Goal: Task Accomplishment & Management: Complete application form

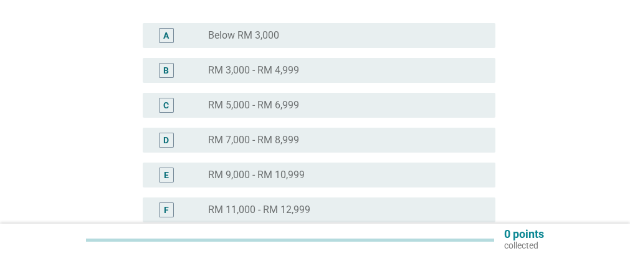
scroll to position [249, 0]
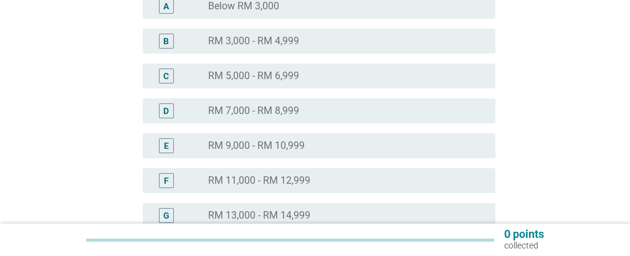
click at [296, 213] on label "RM 13,000 - RM 14,999" at bounding box center [259, 215] width 102 height 12
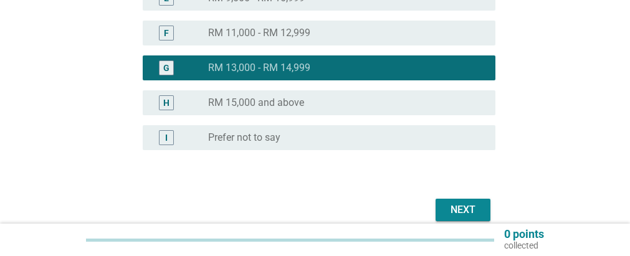
scroll to position [436, 0]
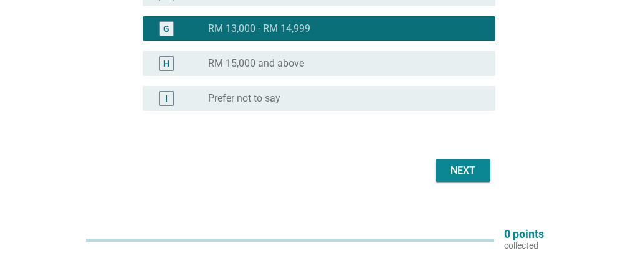
click at [456, 170] on div "Next" at bounding box center [463, 170] width 35 height 15
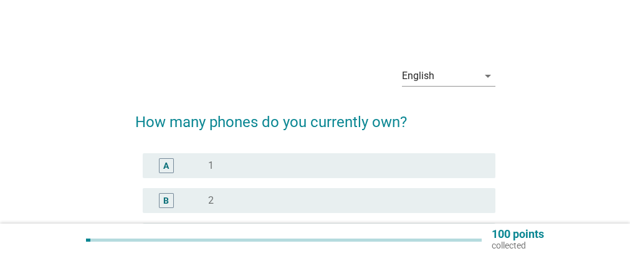
click at [171, 168] on div "A" at bounding box center [166, 165] width 15 height 15
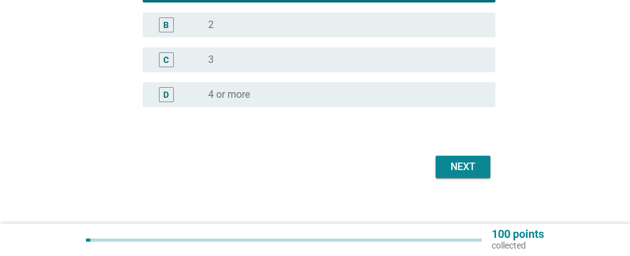
scroll to position [187, 0]
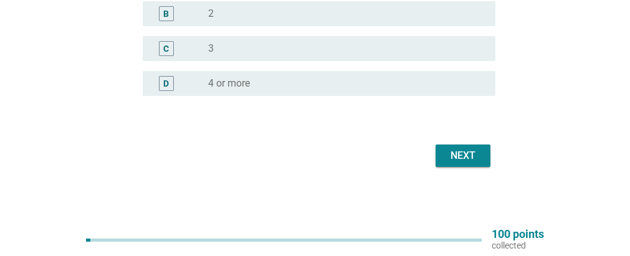
click at [457, 151] on div "Next" at bounding box center [463, 155] width 35 height 15
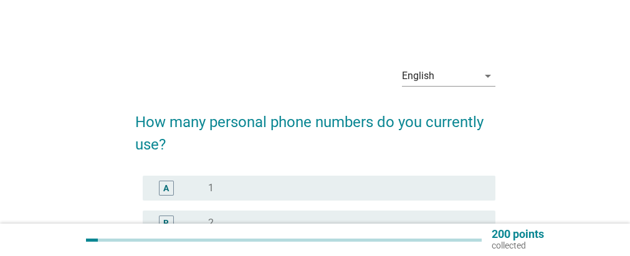
scroll to position [62, 0]
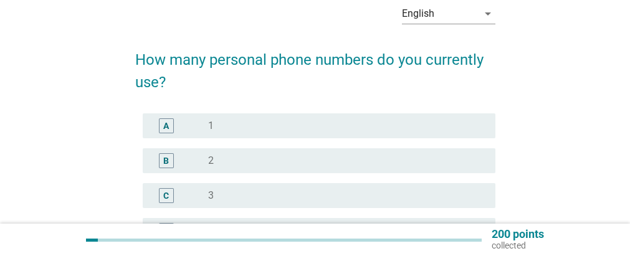
click at [180, 123] on div "A" at bounding box center [167, 125] width 28 height 15
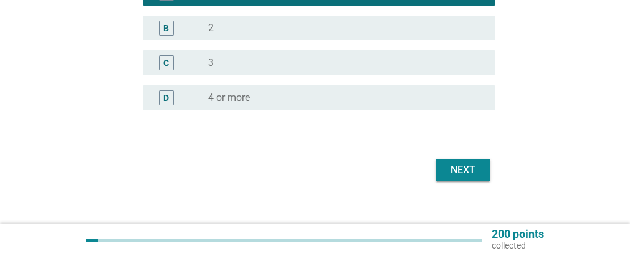
scroll to position [213, 0]
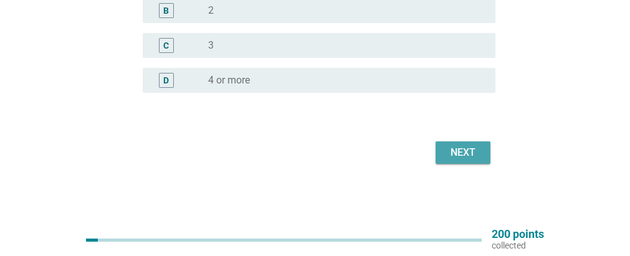
click at [456, 149] on div "Next" at bounding box center [463, 152] width 35 height 15
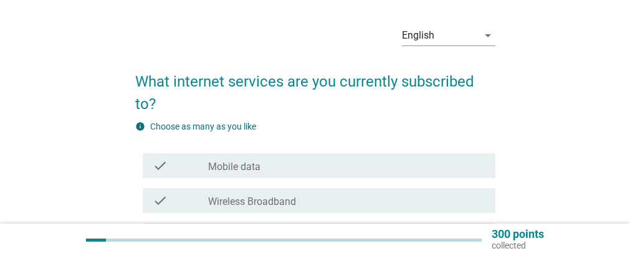
scroll to position [62, 0]
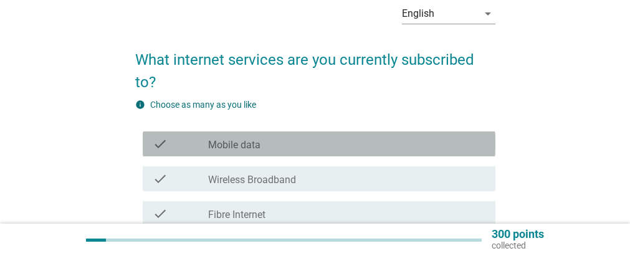
click at [212, 146] on label "Mobile data" at bounding box center [234, 145] width 52 height 12
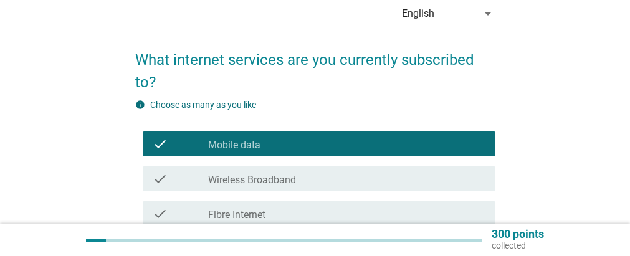
click at [234, 180] on label "Wireless Broadband" at bounding box center [252, 180] width 88 height 12
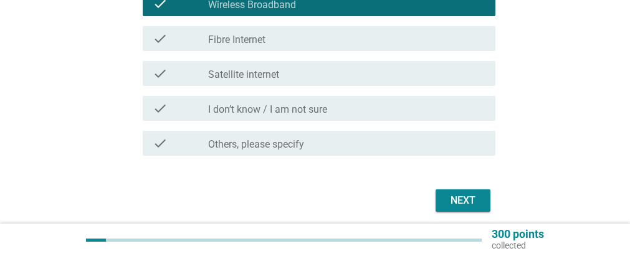
scroll to position [249, 0]
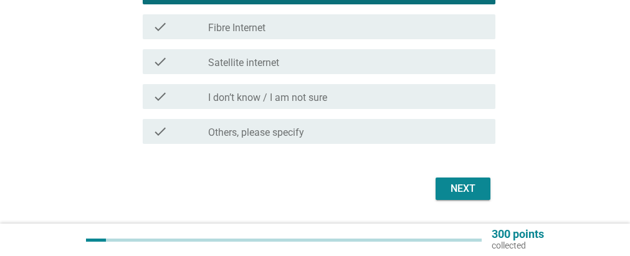
click at [454, 186] on div "Next" at bounding box center [463, 188] width 35 height 15
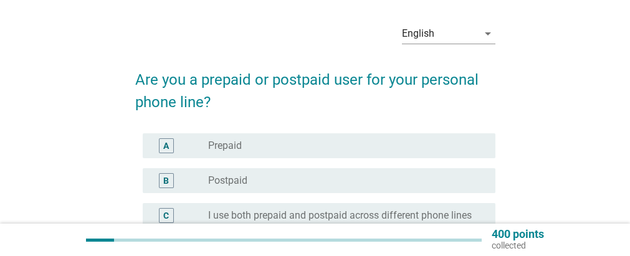
scroll to position [62, 0]
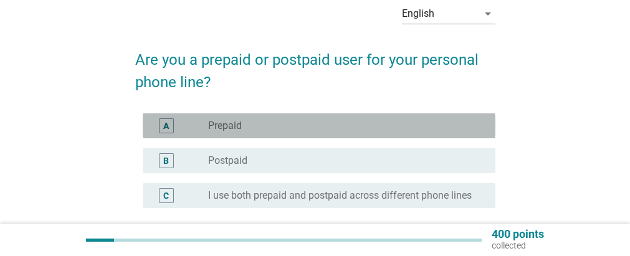
click at [233, 126] on label "Prepaid" at bounding box center [225, 126] width 34 height 12
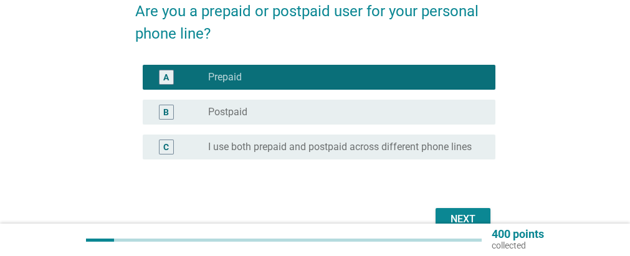
scroll to position [178, 0]
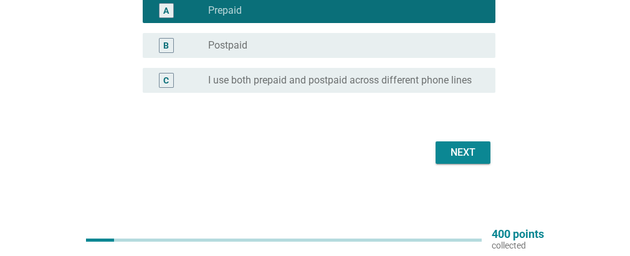
click at [458, 150] on div "Next" at bounding box center [463, 152] width 35 height 15
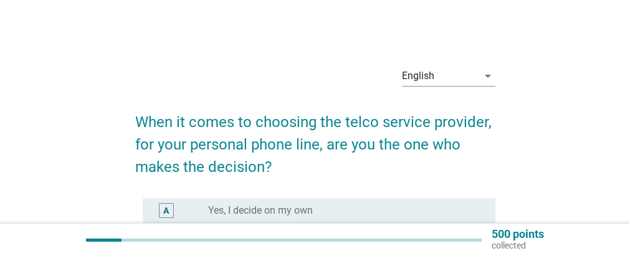
scroll to position [62, 0]
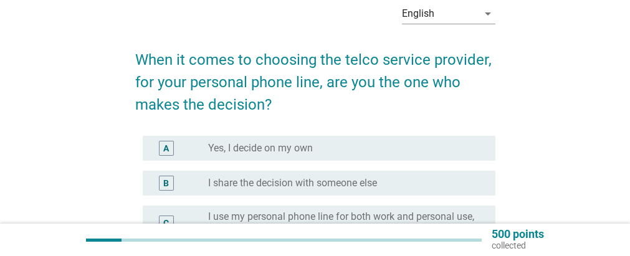
click at [264, 147] on label "Yes, I decide on my own" at bounding box center [260, 148] width 105 height 12
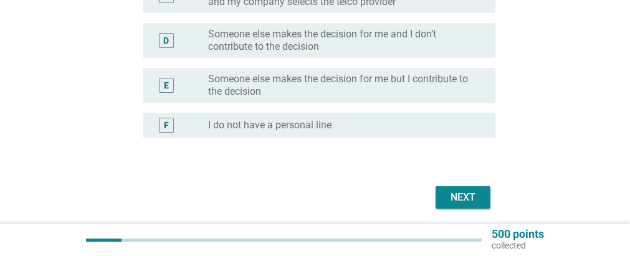
scroll to position [312, 0]
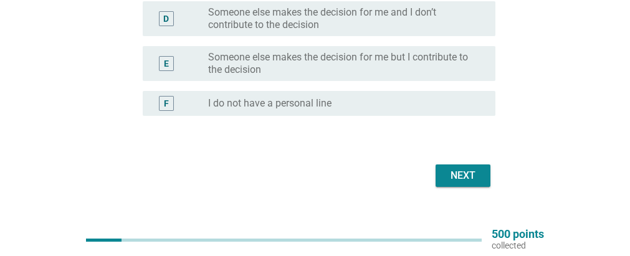
click at [457, 175] on div "Next" at bounding box center [463, 175] width 35 height 15
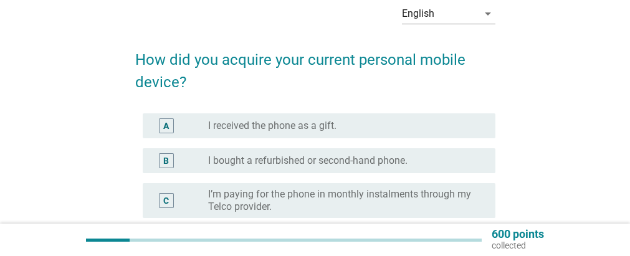
scroll to position [125, 0]
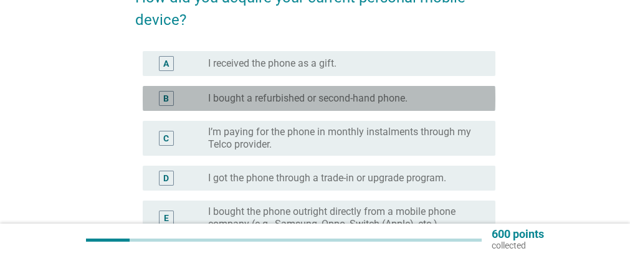
click at [298, 99] on label "I bought a refurbished or second-hand phone." at bounding box center [308, 98] width 200 height 12
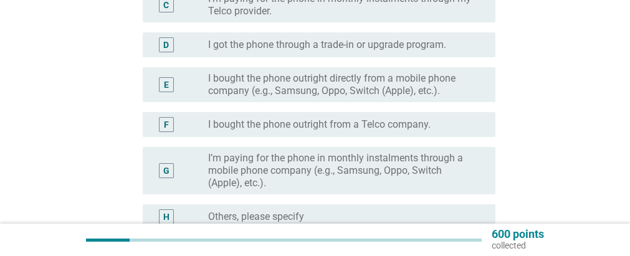
scroll to position [374, 0]
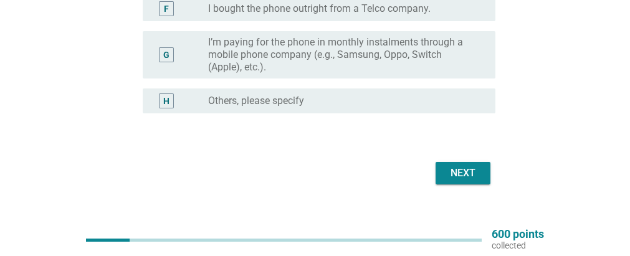
click at [458, 168] on div "Next" at bounding box center [463, 173] width 35 height 15
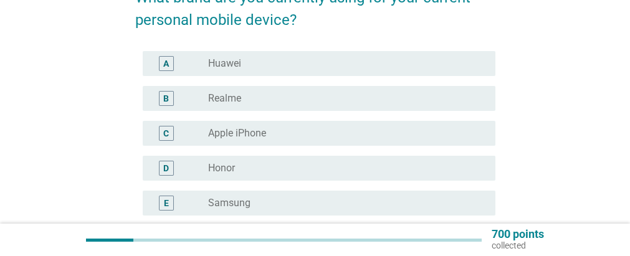
scroll to position [187, 0]
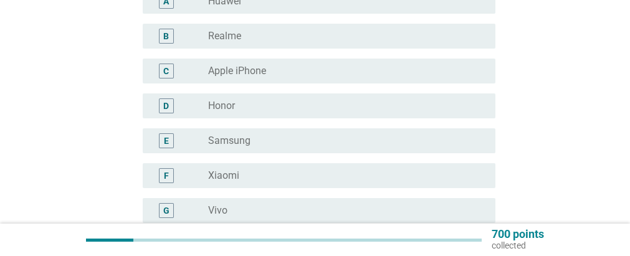
click at [255, 137] on div "radio_button_unchecked Samsung" at bounding box center [341, 141] width 267 height 12
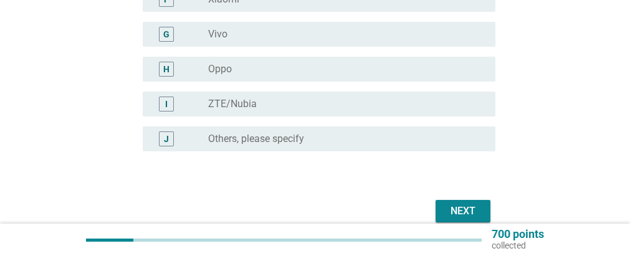
scroll to position [374, 0]
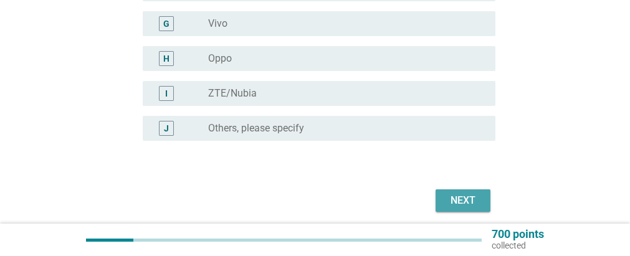
click at [461, 196] on div "Next" at bounding box center [463, 200] width 35 height 15
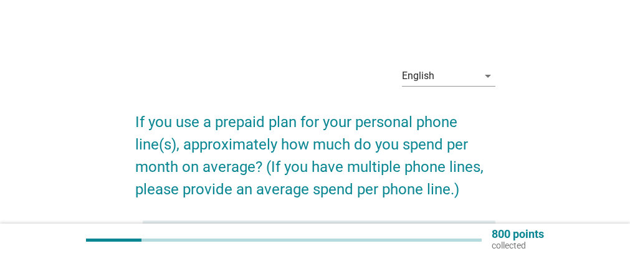
scroll to position [62, 0]
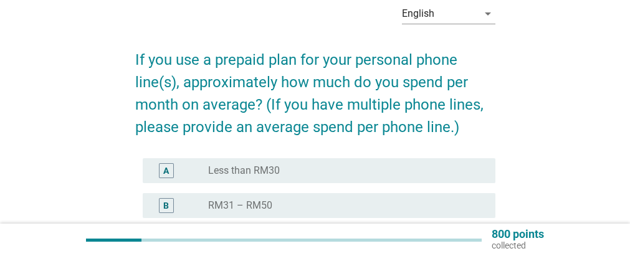
click at [283, 168] on div "radio_button_unchecked Less than RM30" at bounding box center [341, 171] width 267 height 12
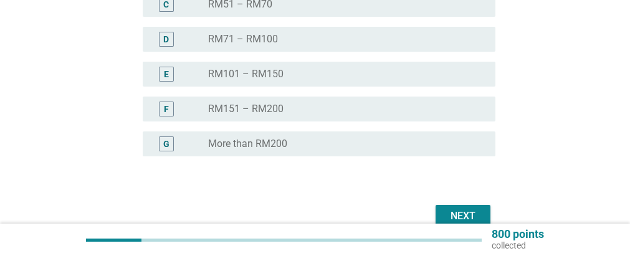
scroll to position [362, 0]
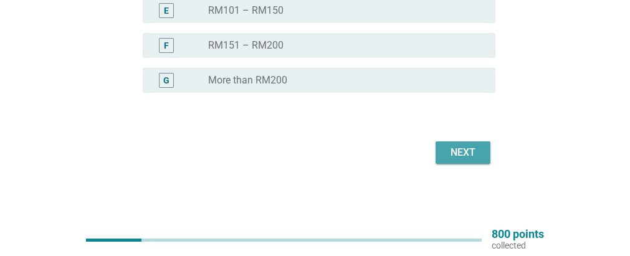
click at [464, 148] on div "Next" at bounding box center [463, 152] width 35 height 15
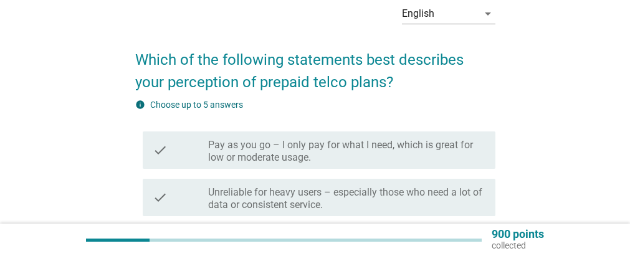
scroll to position [125, 0]
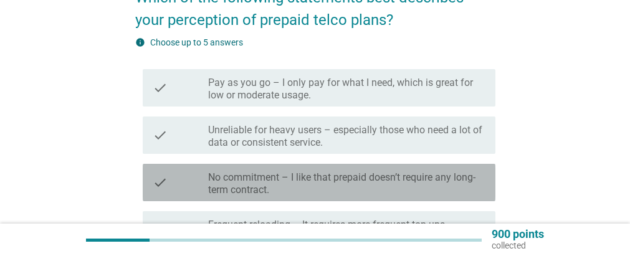
click at [413, 178] on label "No commitment – I like that prepaid doesn’t require any long-term contract." at bounding box center [346, 183] width 277 height 25
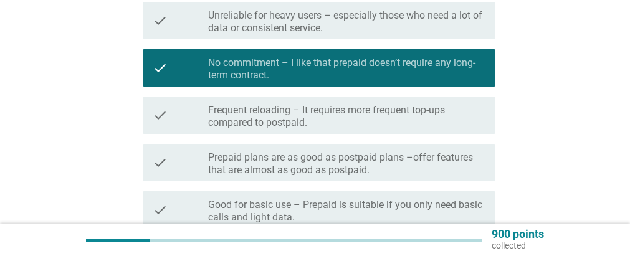
scroll to position [249, 0]
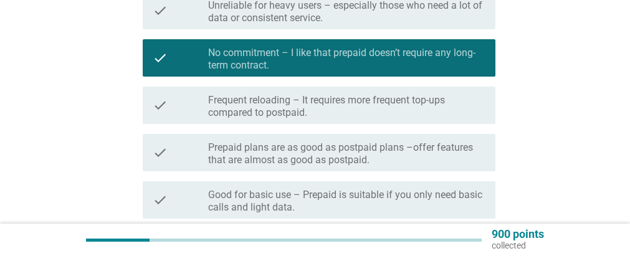
click at [434, 195] on label "Good for basic use – Prepaid is suitable if you only need basic calls and light…" at bounding box center [346, 201] width 277 height 25
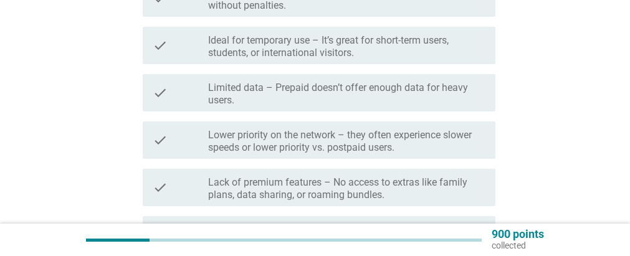
scroll to position [561, 0]
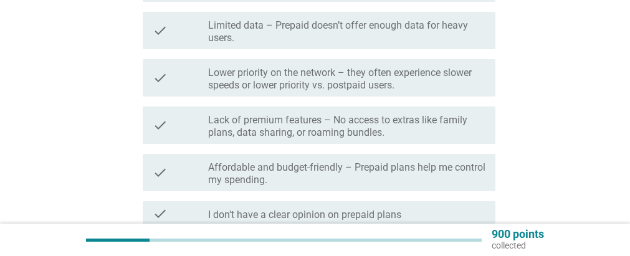
click at [403, 166] on label "Affordable and budget-friendly – Prepaid plans help me control my spending." at bounding box center [346, 173] width 277 height 25
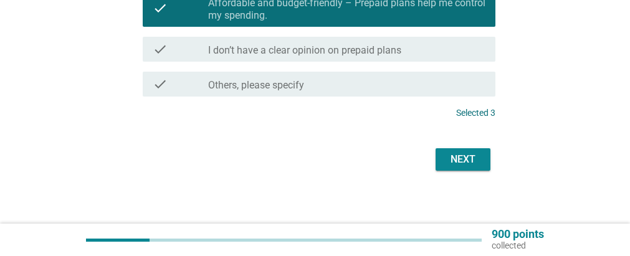
scroll to position [733, 0]
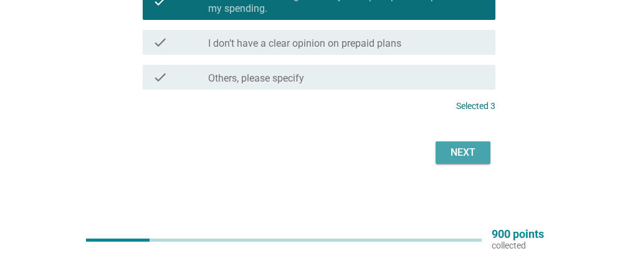
click at [458, 148] on div "Next" at bounding box center [463, 152] width 35 height 15
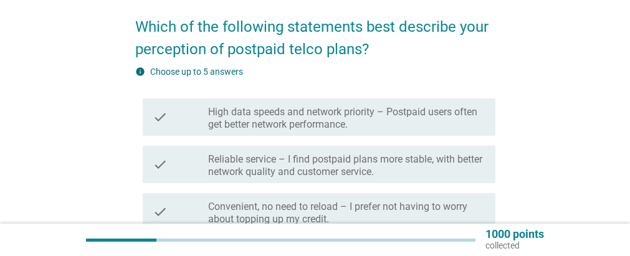
scroll to position [125, 0]
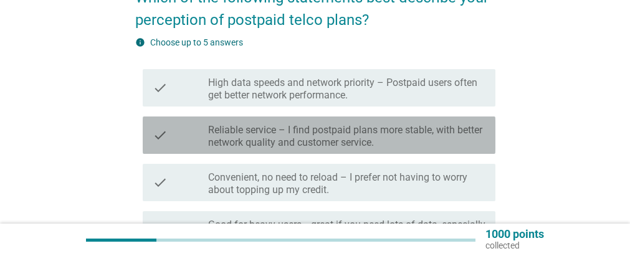
click at [439, 131] on label "Reliable service – I find postpaid plans more stable, with better network quali…" at bounding box center [346, 136] width 277 height 25
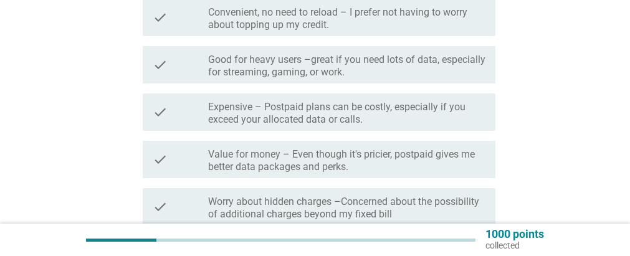
scroll to position [312, 0]
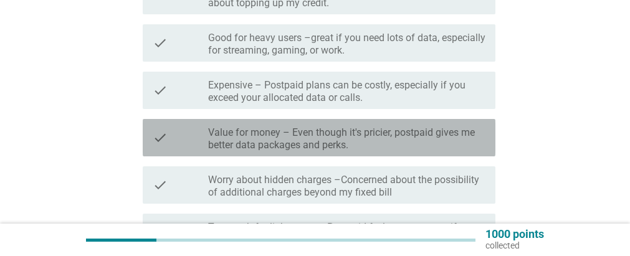
click at [426, 129] on label "Value for money – Even though it's pricier, postpaid gives me better data packa…" at bounding box center [346, 139] width 277 height 25
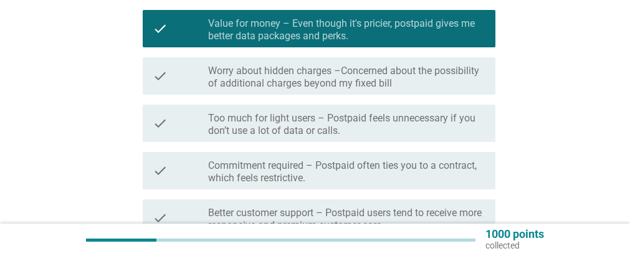
scroll to position [436, 0]
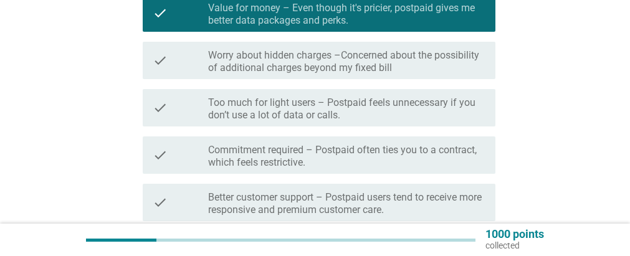
click at [433, 101] on label "Too much for light users – Postpaid feels unnecessary if you don’t use a lot of…" at bounding box center [346, 109] width 277 height 25
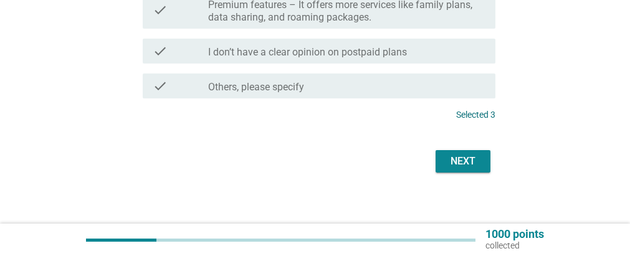
scroll to position [733, 0]
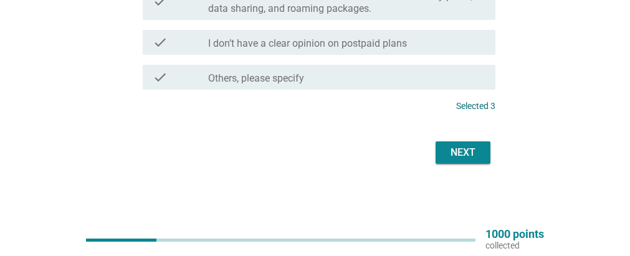
click at [468, 151] on div "Next" at bounding box center [463, 152] width 35 height 15
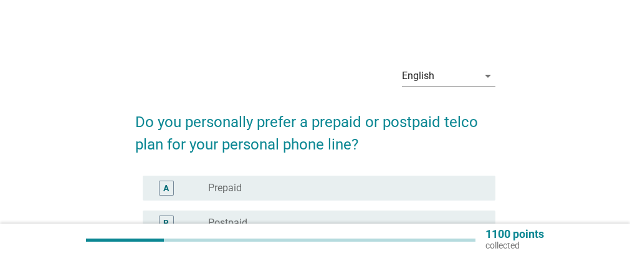
scroll to position [62, 0]
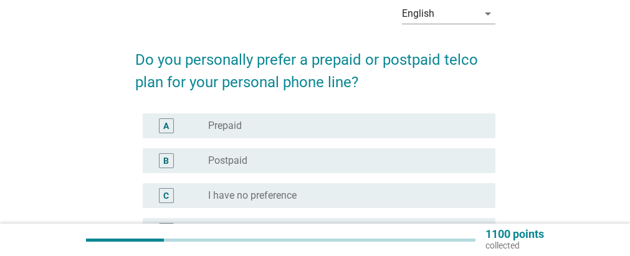
click at [317, 128] on div "radio_button_unchecked Prepaid" at bounding box center [341, 126] width 267 height 12
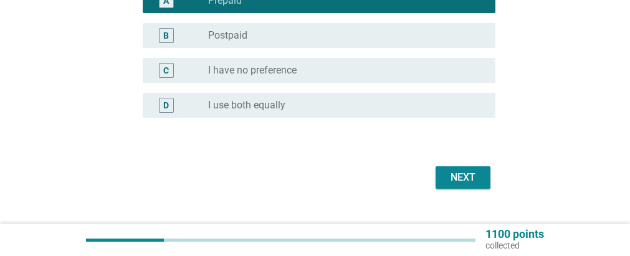
scroll to position [213, 0]
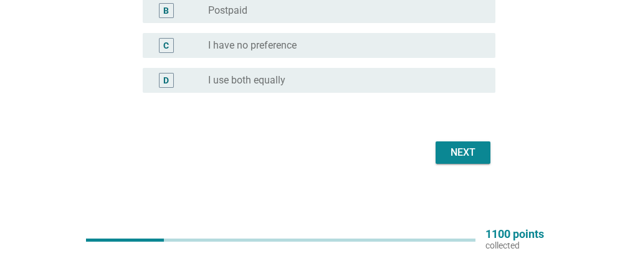
click at [460, 149] on div "Next" at bounding box center [463, 152] width 35 height 15
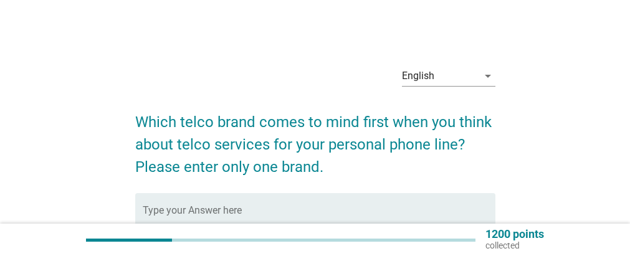
scroll to position [62, 0]
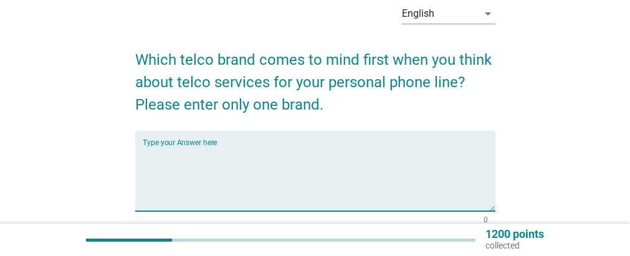
click at [259, 158] on textarea "Type your Answer here" at bounding box center [319, 178] width 353 height 65
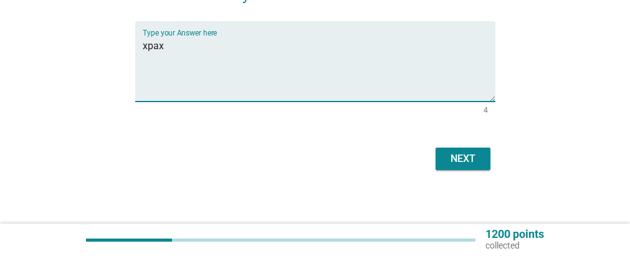
scroll to position [178, 0]
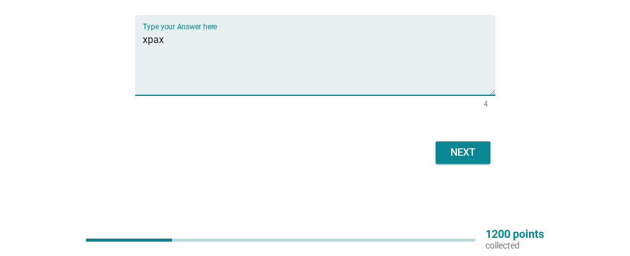
type textarea "xpax"
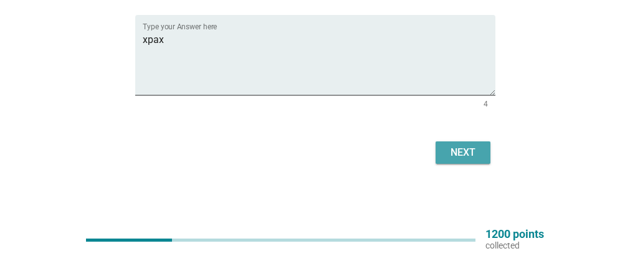
click at [458, 147] on div "Next" at bounding box center [463, 152] width 35 height 15
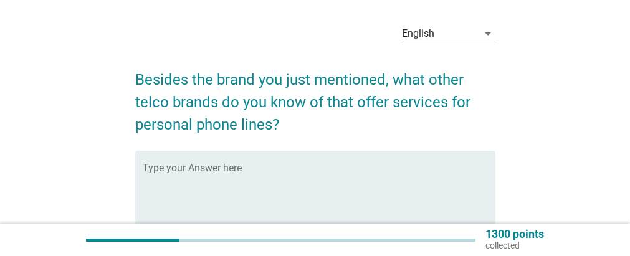
scroll to position [62, 0]
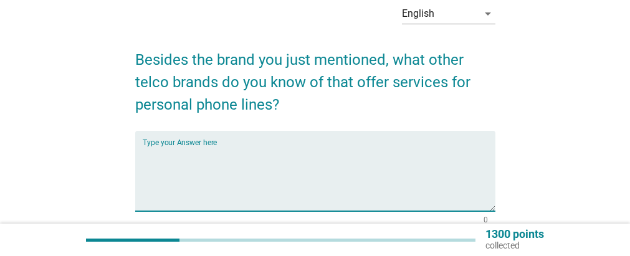
click at [250, 160] on textarea "Type your Answer here" at bounding box center [319, 178] width 353 height 65
type textarea "c"
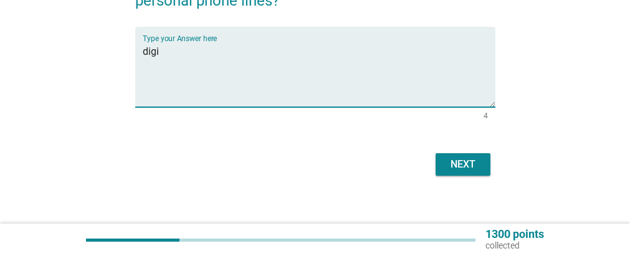
scroll to position [178, 0]
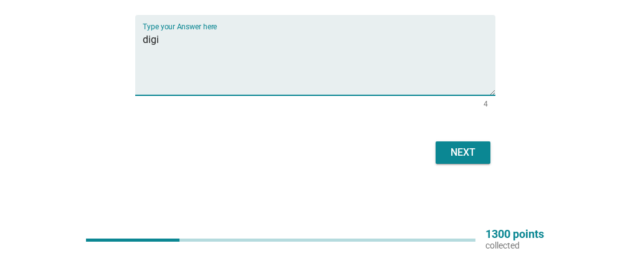
type textarea "digi"
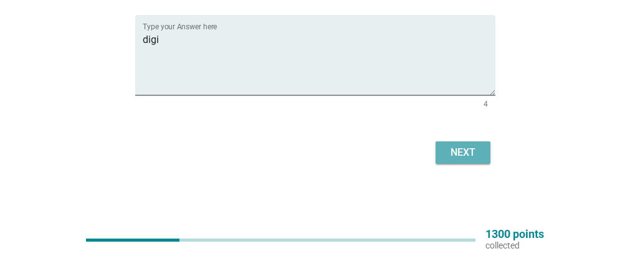
click at [462, 150] on div "Next" at bounding box center [463, 152] width 35 height 15
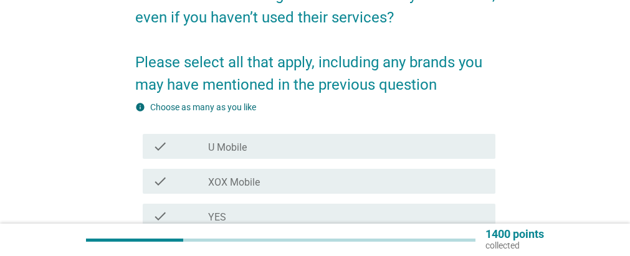
scroll to position [187, 0]
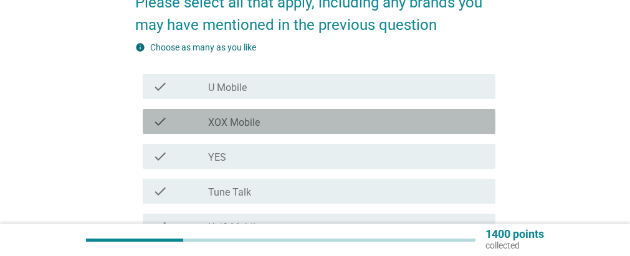
click at [285, 123] on div "check_box_outline_blank XOX Mobile" at bounding box center [346, 121] width 277 height 15
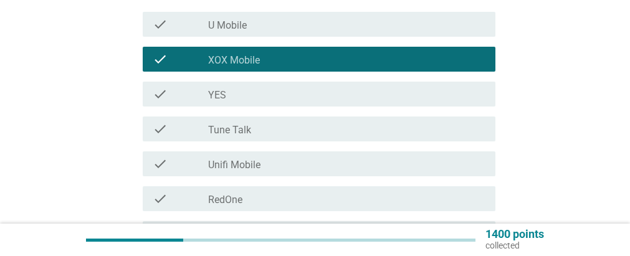
scroll to position [312, 0]
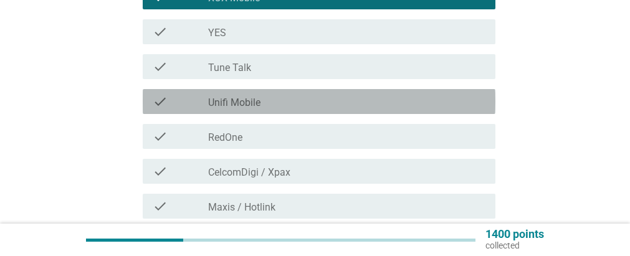
click at [281, 100] on div "check_box_outline_blank Unifi Mobile" at bounding box center [346, 101] width 277 height 15
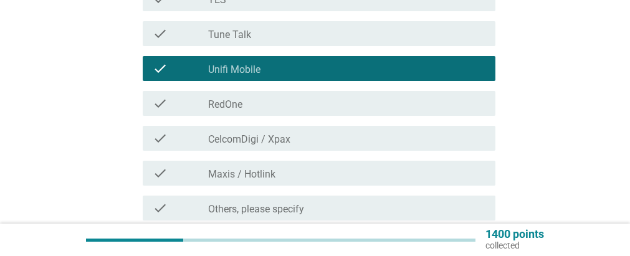
scroll to position [374, 0]
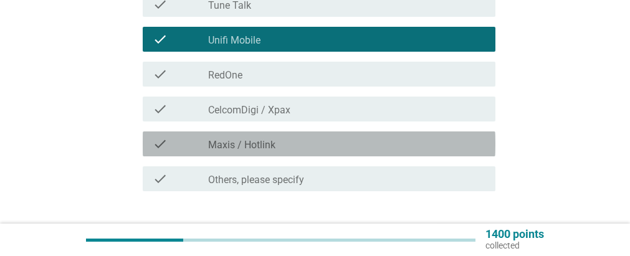
click at [307, 142] on div "check_box_outline_blank Maxis / Hotlink" at bounding box center [346, 144] width 277 height 15
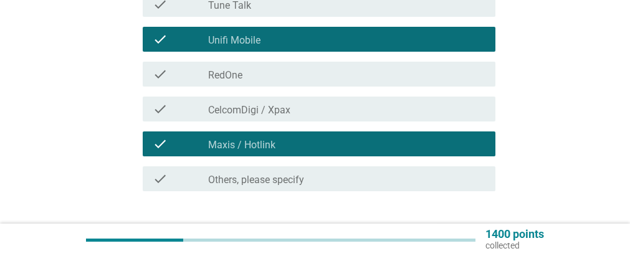
scroll to position [436, 0]
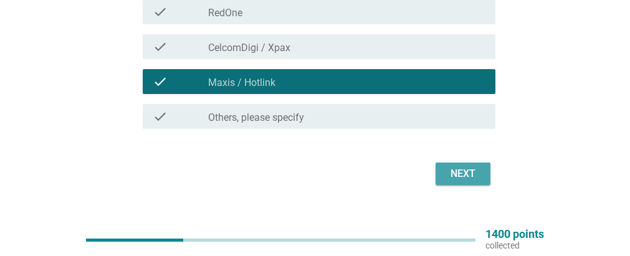
click at [456, 172] on div "Next" at bounding box center [463, 173] width 35 height 15
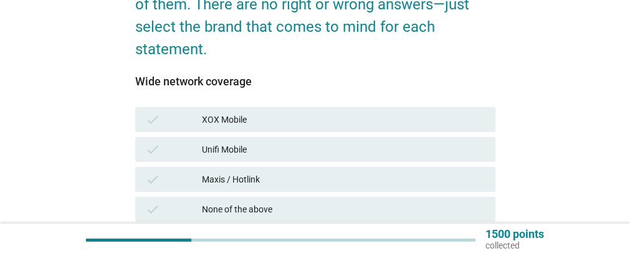
scroll to position [249, 0]
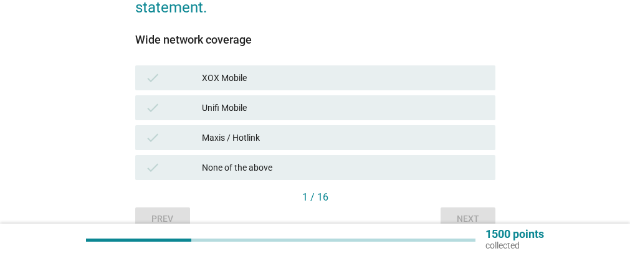
click at [254, 163] on div "None of the above" at bounding box center [344, 167] width 284 height 15
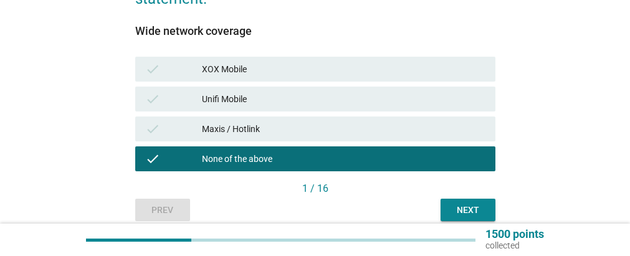
scroll to position [312, 0]
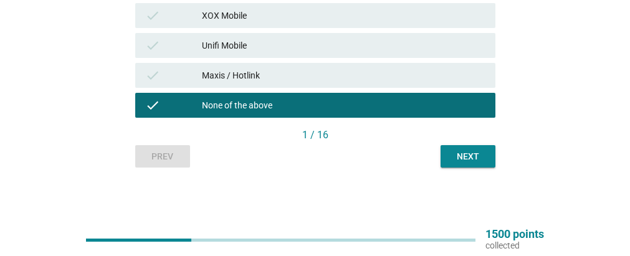
click at [468, 157] on div "Next" at bounding box center [468, 156] width 35 height 13
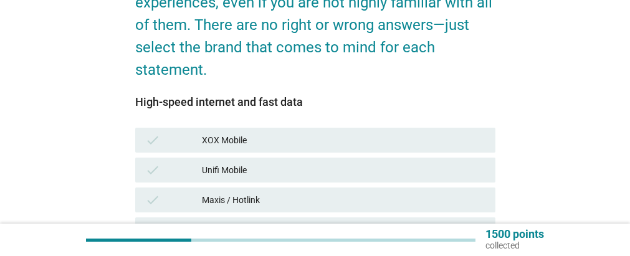
scroll to position [249, 0]
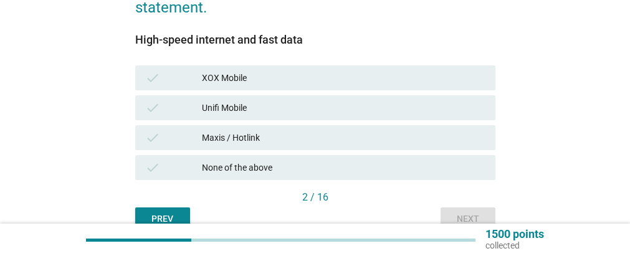
click at [246, 133] on div "Maxis / Hotlink" at bounding box center [344, 137] width 284 height 15
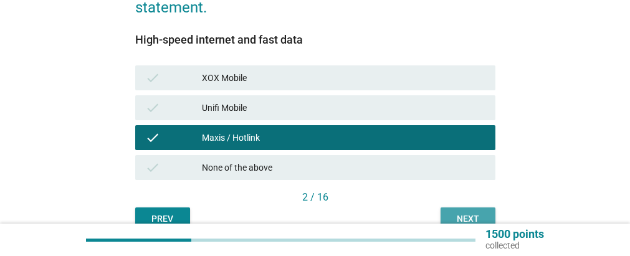
click at [472, 213] on div "Next" at bounding box center [468, 219] width 35 height 13
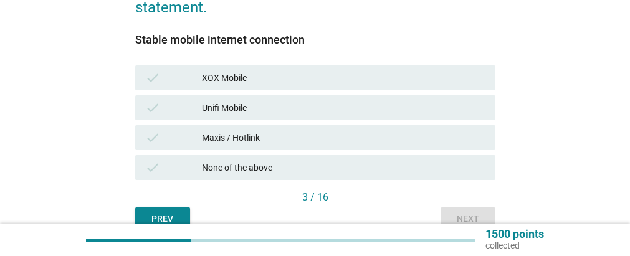
click at [227, 105] on div "Unifi Mobile" at bounding box center [344, 107] width 284 height 15
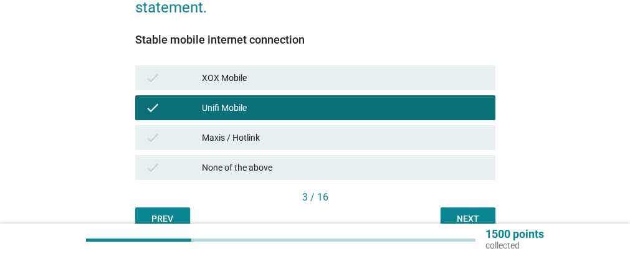
scroll to position [312, 0]
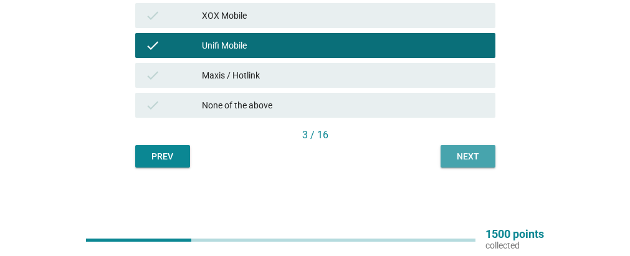
click at [458, 151] on div "Next" at bounding box center [468, 156] width 35 height 13
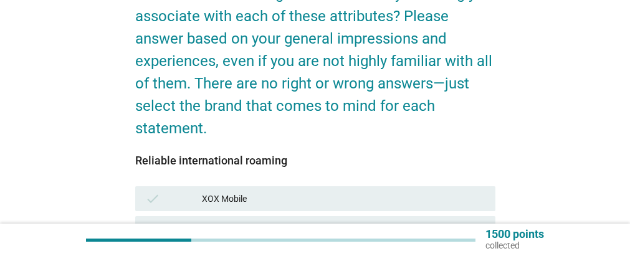
scroll to position [187, 0]
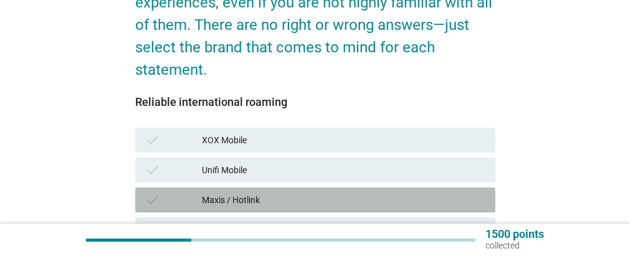
click at [258, 190] on div "check Maxis / Hotlink" at bounding box center [315, 200] width 360 height 25
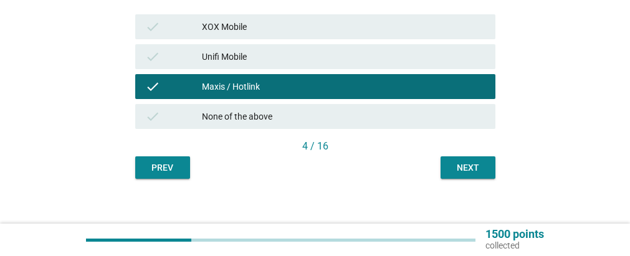
scroll to position [312, 0]
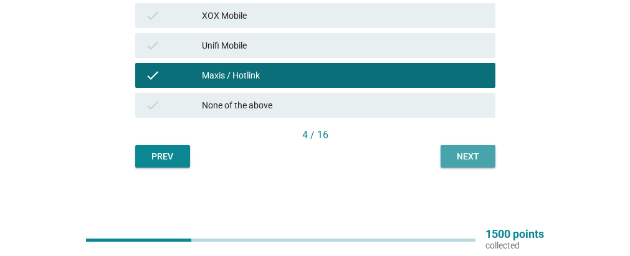
click at [451, 153] on div "Next" at bounding box center [468, 156] width 35 height 13
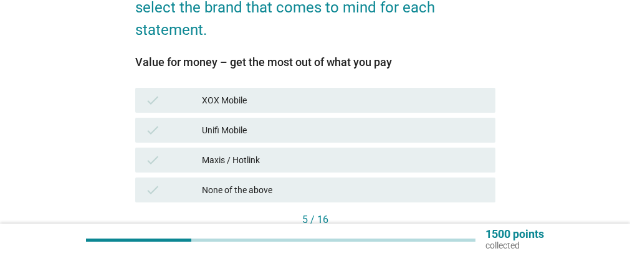
scroll to position [249, 0]
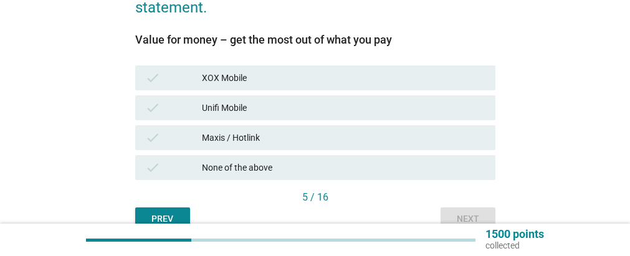
click at [262, 165] on div "None of the above" at bounding box center [344, 167] width 284 height 15
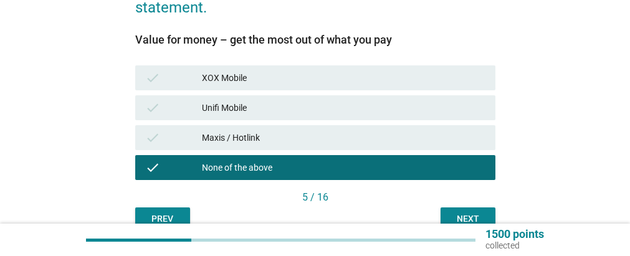
click at [236, 75] on div "XOX Mobile" at bounding box center [344, 77] width 284 height 15
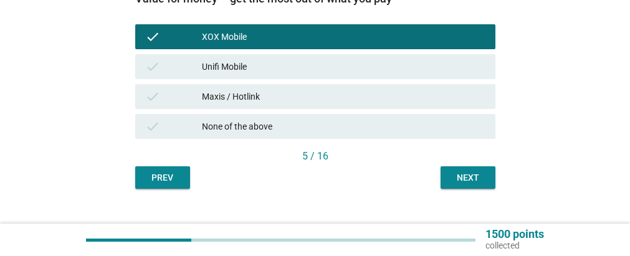
scroll to position [312, 0]
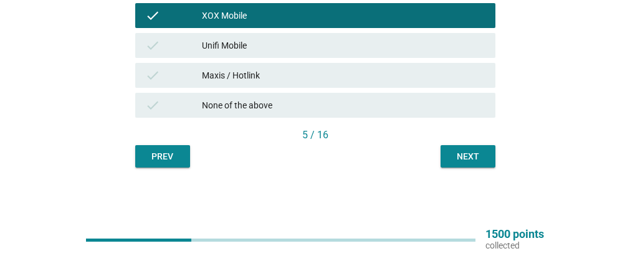
click at [455, 152] on div "Next" at bounding box center [468, 156] width 35 height 13
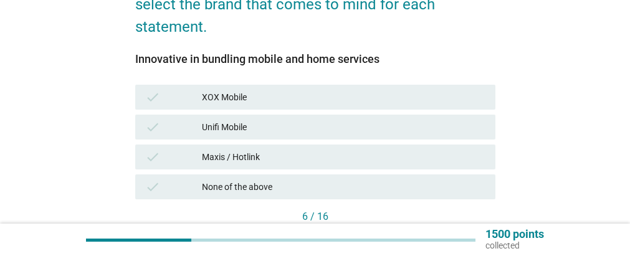
scroll to position [249, 0]
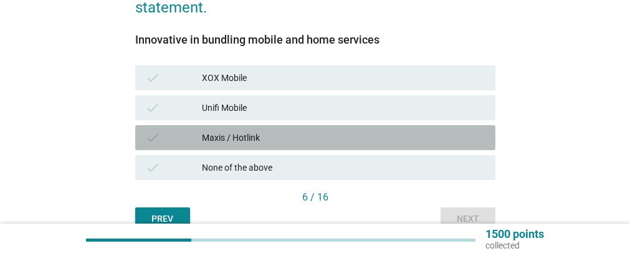
click at [252, 135] on div "Maxis / Hotlink" at bounding box center [344, 137] width 284 height 15
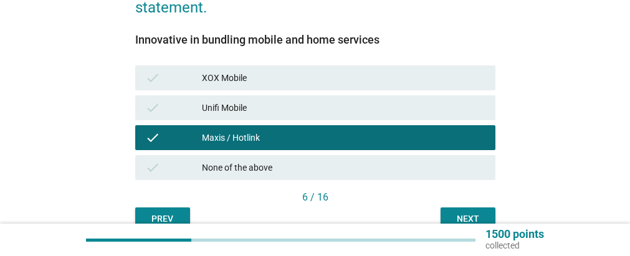
click at [459, 214] on div "Next" at bounding box center [468, 219] width 35 height 13
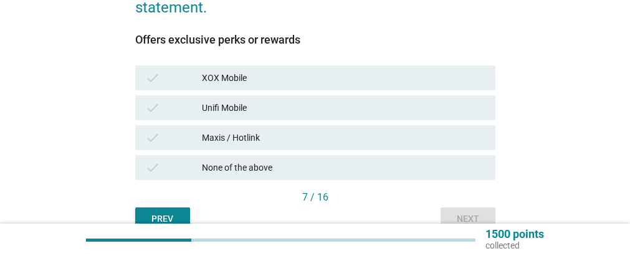
click at [255, 132] on div "Maxis / Hotlink" at bounding box center [344, 137] width 284 height 15
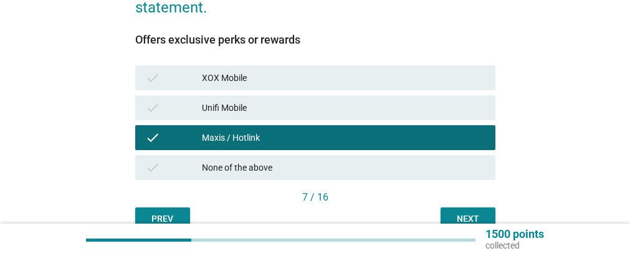
click at [458, 210] on button "Next" at bounding box center [468, 219] width 55 height 22
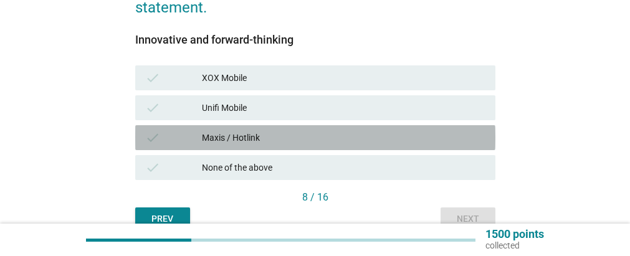
click at [246, 137] on div "Maxis / Hotlink" at bounding box center [344, 137] width 284 height 15
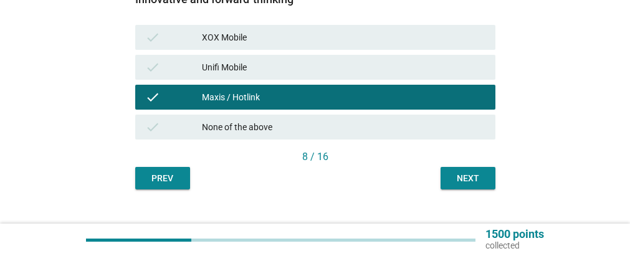
scroll to position [312, 0]
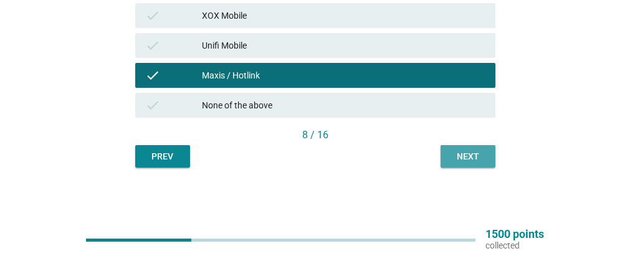
click at [454, 155] on div "Next" at bounding box center [468, 156] width 35 height 13
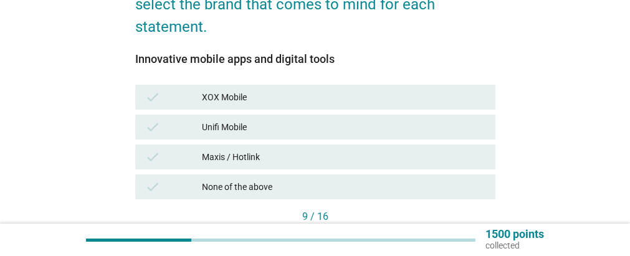
scroll to position [249, 0]
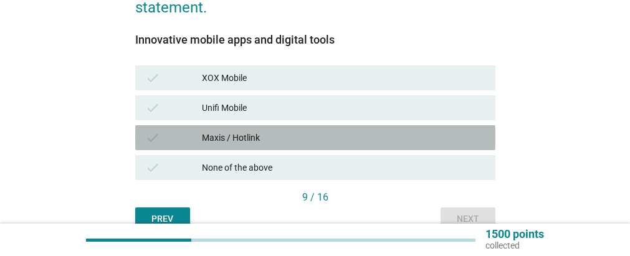
click at [246, 135] on div "Maxis / Hotlink" at bounding box center [344, 137] width 284 height 15
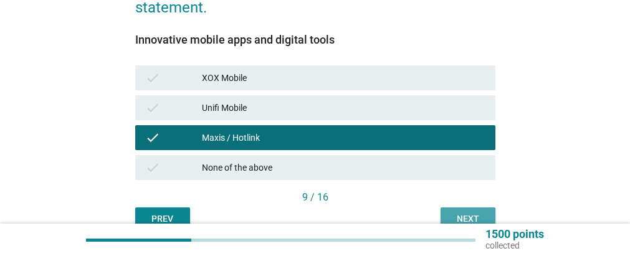
click at [458, 211] on button "Next" at bounding box center [468, 219] width 55 height 22
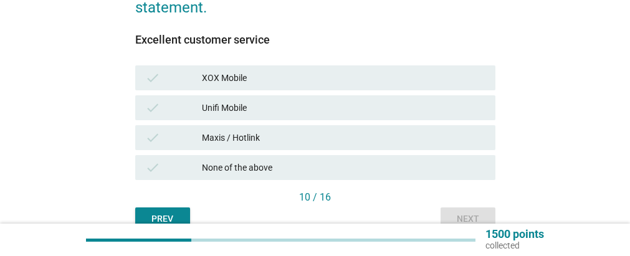
click at [237, 137] on div "Maxis / Hotlink" at bounding box center [344, 137] width 284 height 15
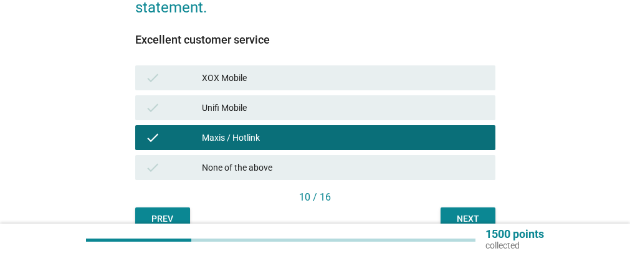
click at [455, 211] on button "Next" at bounding box center [468, 219] width 55 height 22
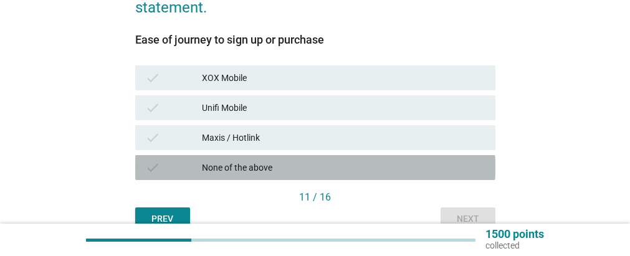
click at [269, 165] on div "None of the above" at bounding box center [344, 167] width 284 height 15
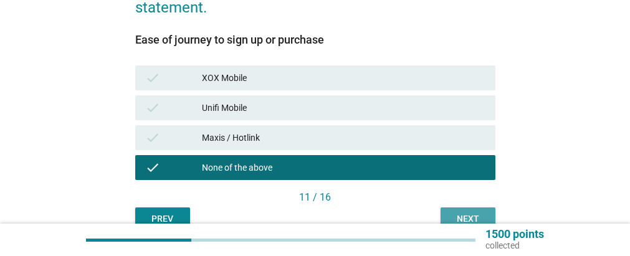
click at [464, 213] on div "Next" at bounding box center [468, 219] width 35 height 13
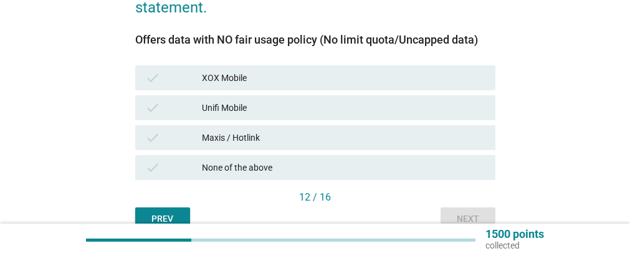
click at [231, 77] on div "XOX Mobile" at bounding box center [344, 77] width 284 height 15
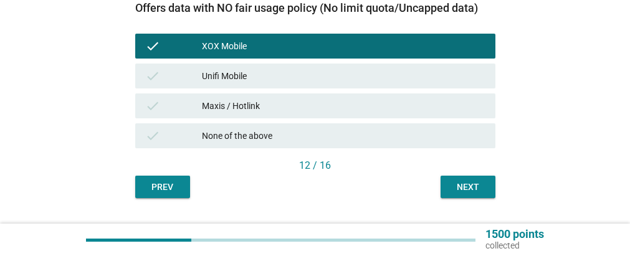
scroll to position [312, 0]
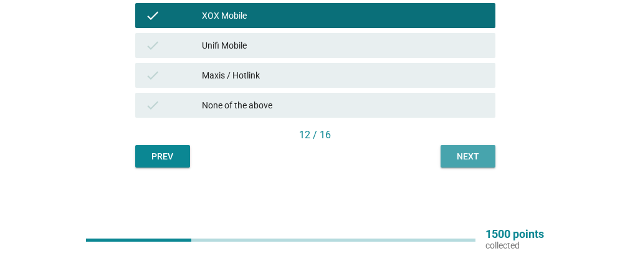
click at [457, 153] on div "Next" at bounding box center [468, 156] width 35 height 13
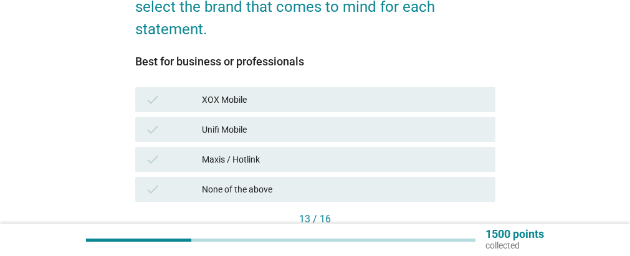
scroll to position [249, 0]
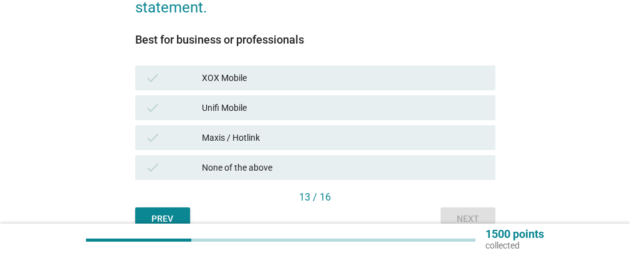
click at [252, 137] on div "Maxis / Hotlink" at bounding box center [344, 137] width 284 height 15
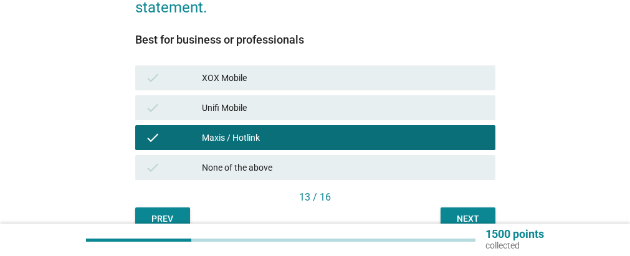
scroll to position [312, 0]
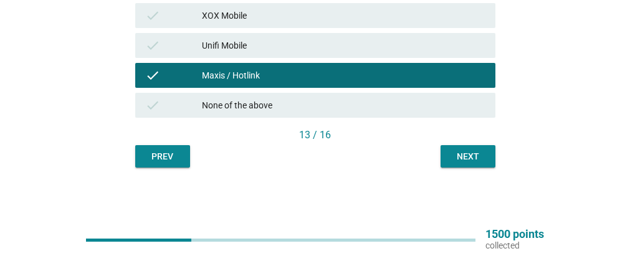
click at [461, 152] on div "Next" at bounding box center [468, 156] width 35 height 13
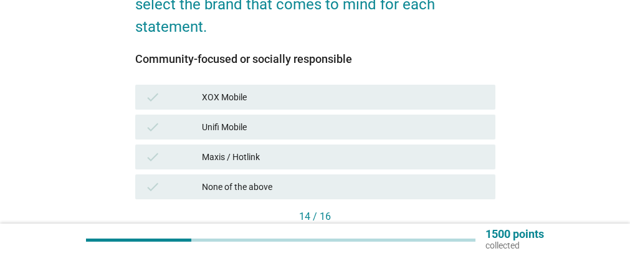
scroll to position [249, 0]
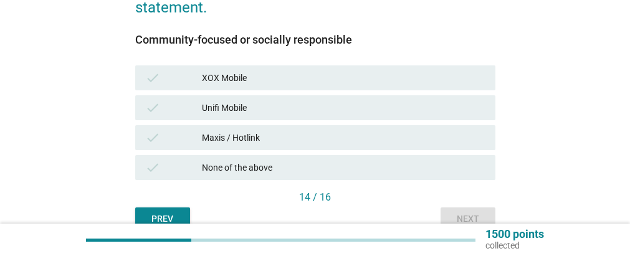
click at [246, 133] on div "Maxis / Hotlink" at bounding box center [344, 137] width 284 height 15
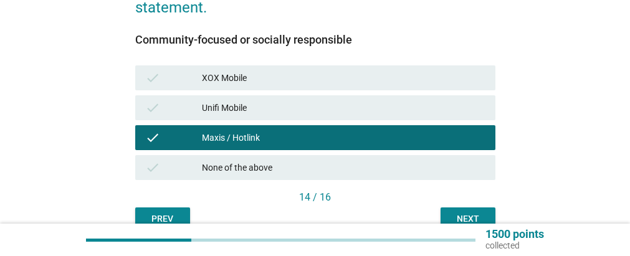
click at [454, 210] on button "Next" at bounding box center [468, 219] width 55 height 22
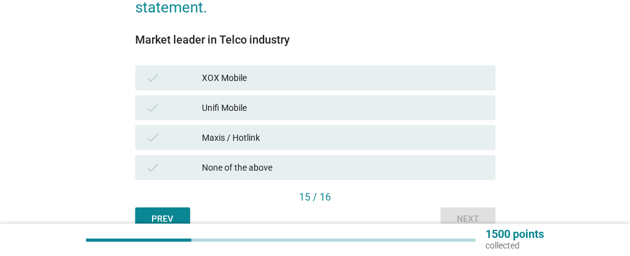
click at [241, 138] on div "Maxis / Hotlink" at bounding box center [344, 137] width 284 height 15
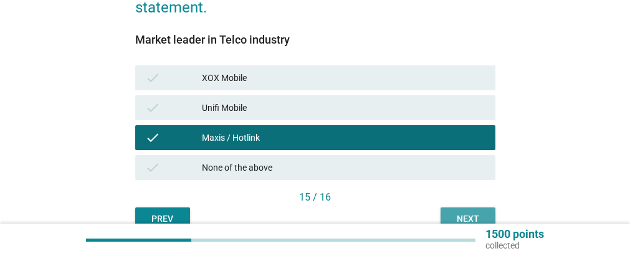
click at [456, 211] on button "Next" at bounding box center [468, 219] width 55 height 22
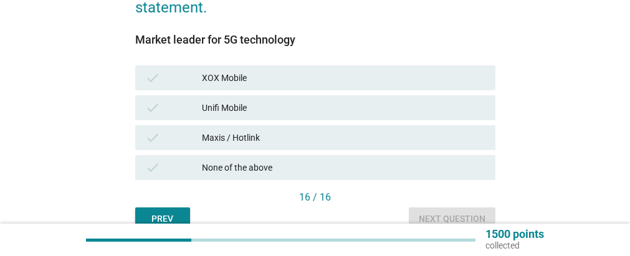
click at [241, 133] on div "Maxis / Hotlink" at bounding box center [344, 137] width 284 height 15
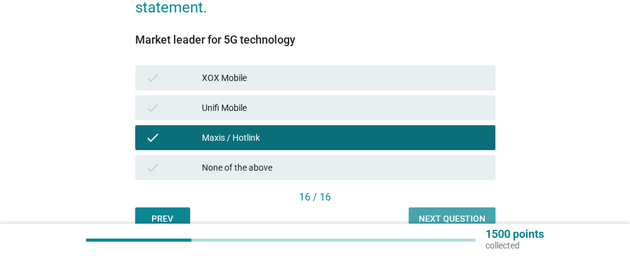
click at [446, 213] on div "Next question" at bounding box center [452, 219] width 67 height 13
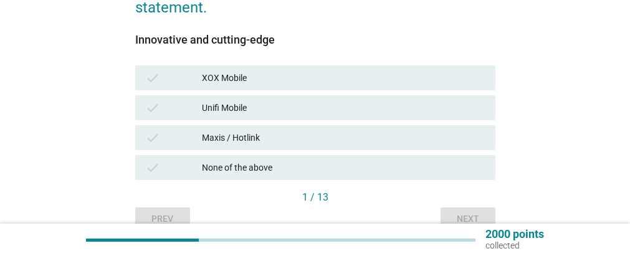
click at [247, 138] on div "Maxis / Hotlink" at bounding box center [344, 137] width 284 height 15
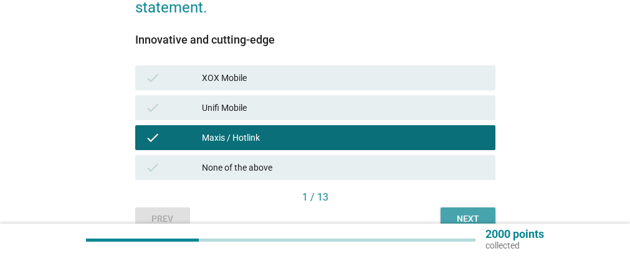
click at [463, 211] on button "Next" at bounding box center [468, 219] width 55 height 22
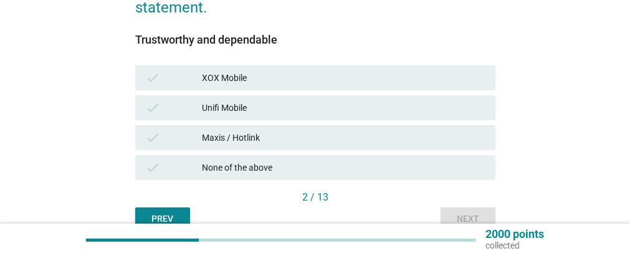
click at [251, 137] on div "Maxis / Hotlink" at bounding box center [344, 137] width 284 height 15
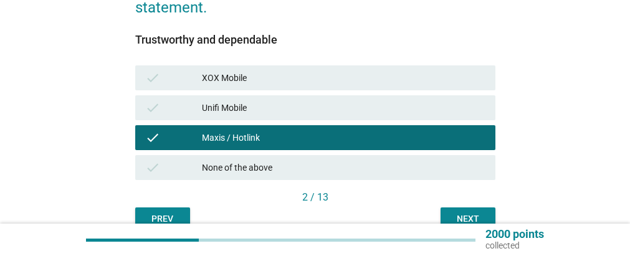
click at [455, 211] on button "Next" at bounding box center [468, 219] width 55 height 22
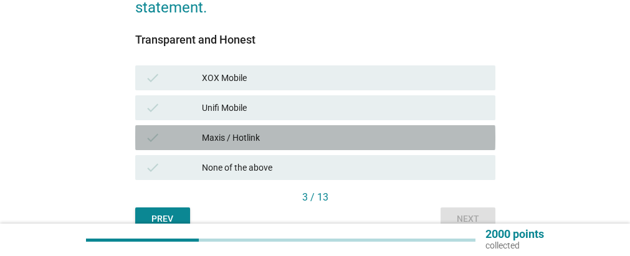
click at [250, 138] on div "Maxis / Hotlink" at bounding box center [344, 137] width 284 height 15
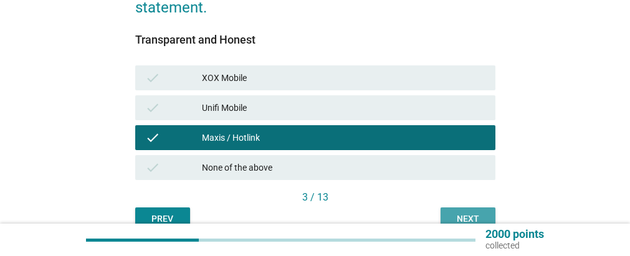
click at [464, 211] on button "Next" at bounding box center [468, 219] width 55 height 22
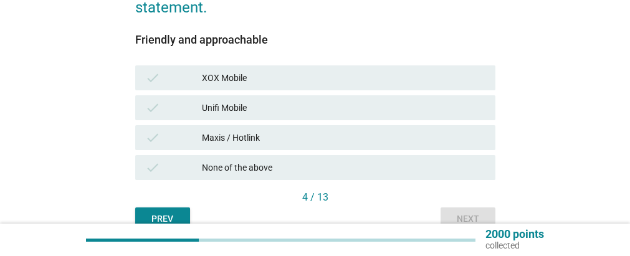
click at [258, 133] on div "Maxis / Hotlink" at bounding box center [344, 137] width 284 height 15
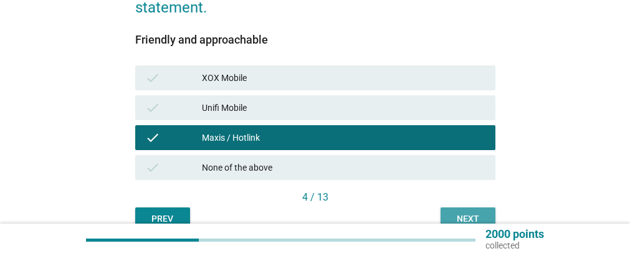
click at [468, 211] on button "Next" at bounding box center [468, 219] width 55 height 22
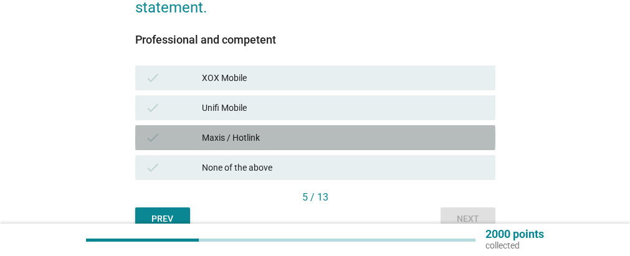
click at [262, 132] on div "Maxis / Hotlink" at bounding box center [344, 137] width 284 height 15
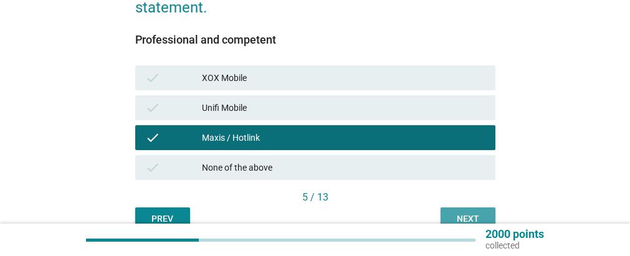
click at [463, 211] on button "Next" at bounding box center [468, 219] width 55 height 22
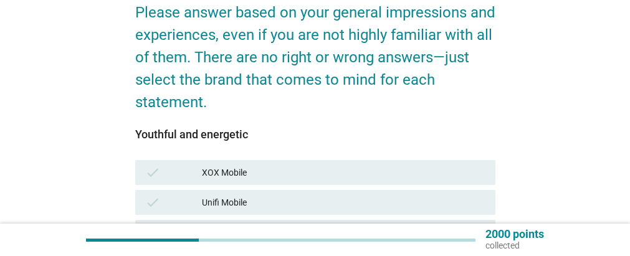
scroll to position [187, 0]
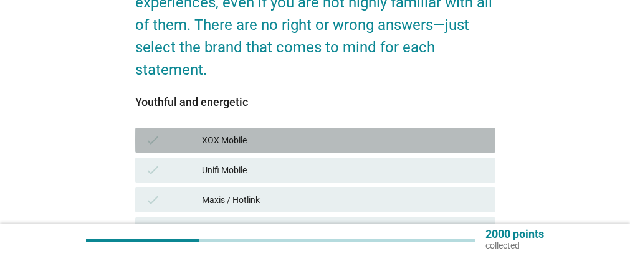
click at [233, 137] on div "XOX Mobile" at bounding box center [344, 140] width 284 height 15
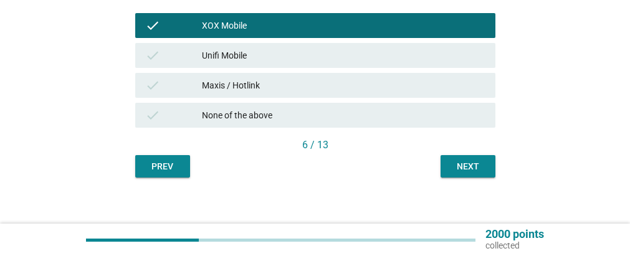
scroll to position [312, 0]
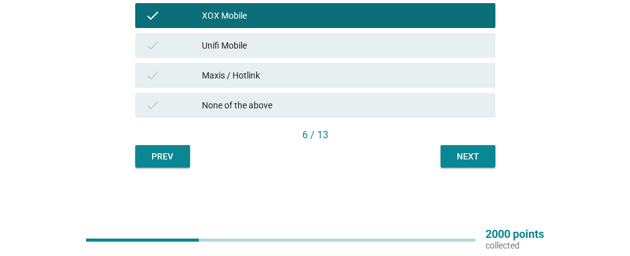
click at [456, 155] on div "Next" at bounding box center [468, 156] width 35 height 13
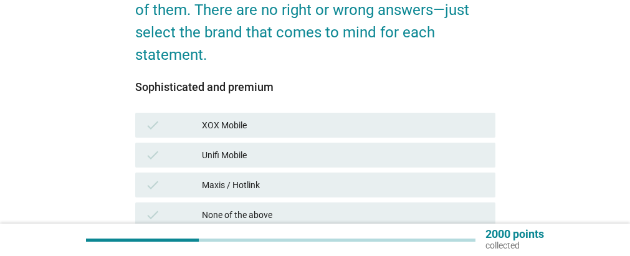
scroll to position [249, 0]
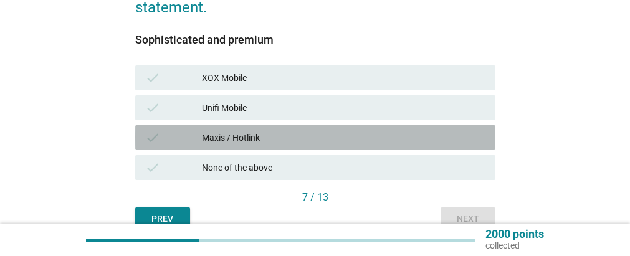
click at [262, 132] on div "Maxis / Hotlink" at bounding box center [344, 137] width 284 height 15
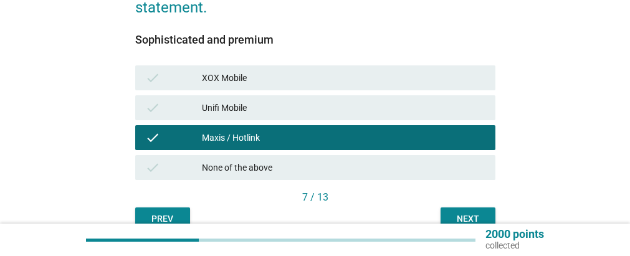
click at [455, 210] on button "Next" at bounding box center [468, 219] width 55 height 22
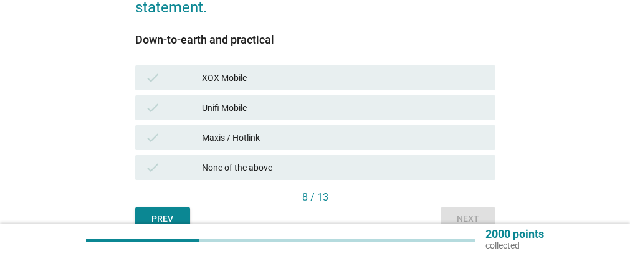
click at [240, 76] on div "XOX Mobile" at bounding box center [344, 77] width 284 height 15
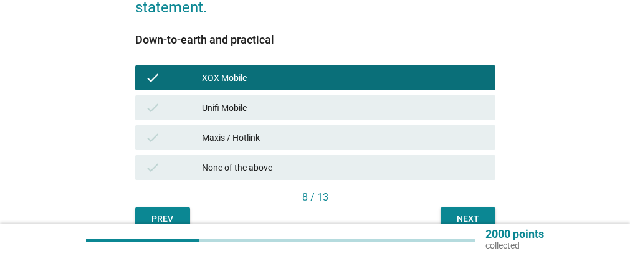
click at [461, 213] on div "Next" at bounding box center [468, 219] width 35 height 13
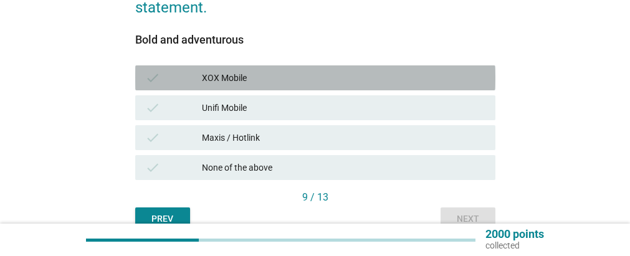
click at [238, 77] on div "XOX Mobile" at bounding box center [344, 77] width 284 height 15
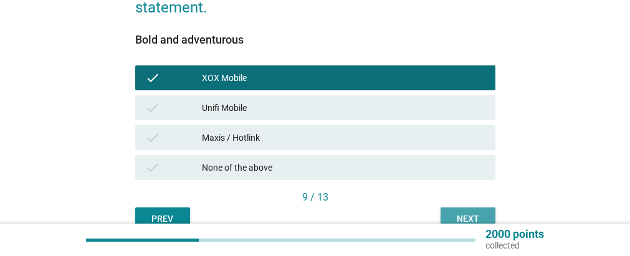
click at [462, 213] on div "Next" at bounding box center [468, 219] width 35 height 13
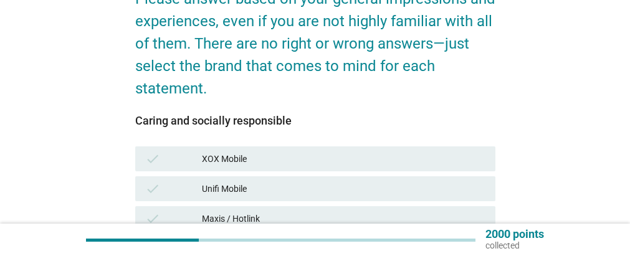
scroll to position [187, 0]
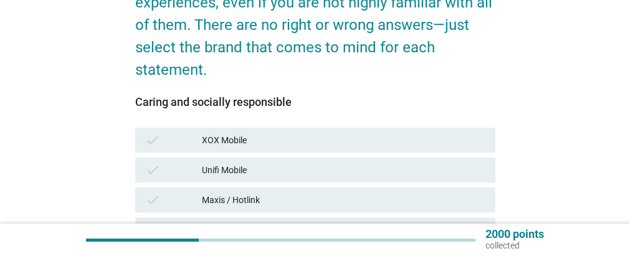
click at [236, 137] on div "XOX Mobile" at bounding box center [344, 140] width 284 height 15
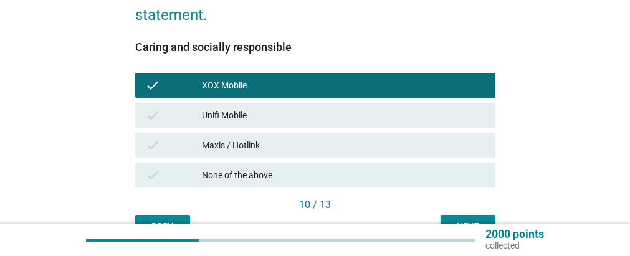
scroll to position [312, 0]
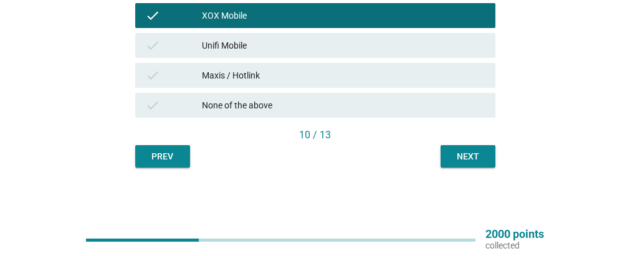
click at [465, 155] on div "Next" at bounding box center [468, 156] width 35 height 13
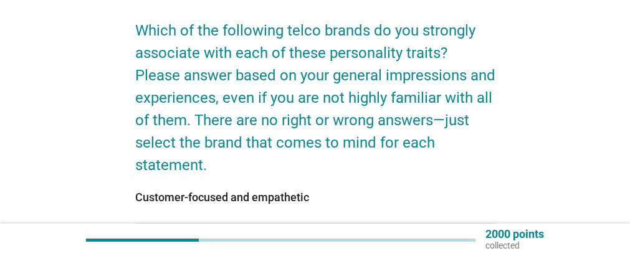
scroll to position [249, 0]
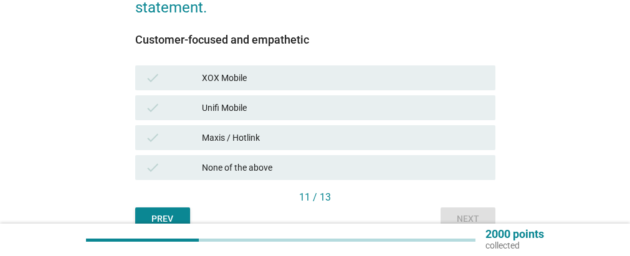
click at [231, 78] on div "XOX Mobile" at bounding box center [344, 77] width 284 height 15
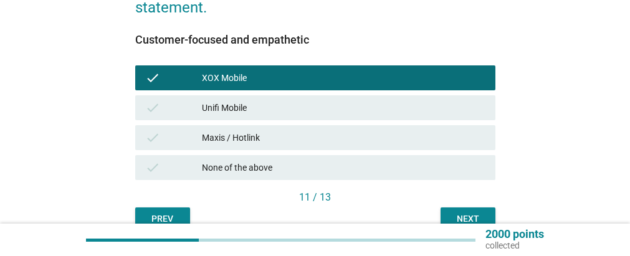
click at [262, 136] on div "Maxis / Hotlink" at bounding box center [344, 137] width 284 height 15
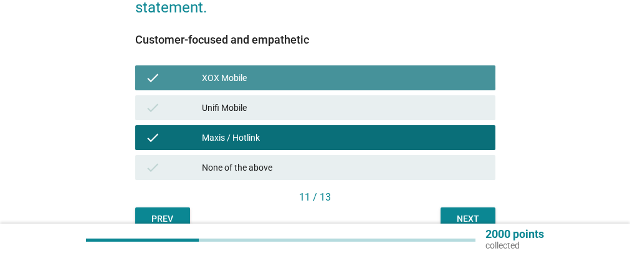
click at [249, 75] on div "XOX Mobile" at bounding box center [344, 77] width 284 height 15
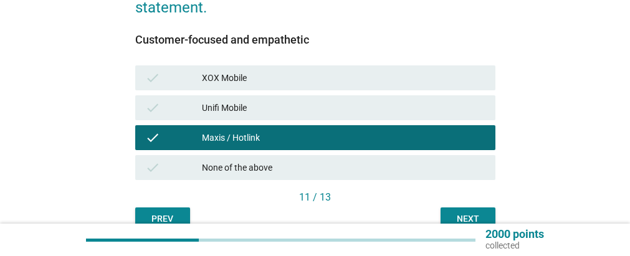
click at [453, 213] on div "Next" at bounding box center [468, 219] width 35 height 13
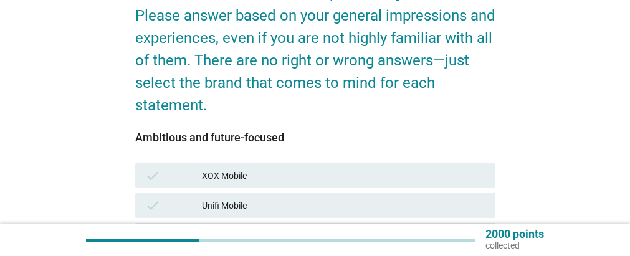
scroll to position [187, 0]
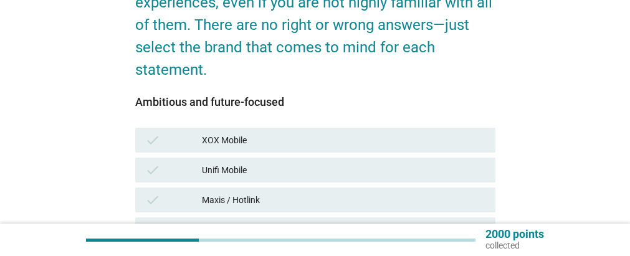
click at [259, 195] on div "Maxis / Hotlink" at bounding box center [344, 200] width 284 height 15
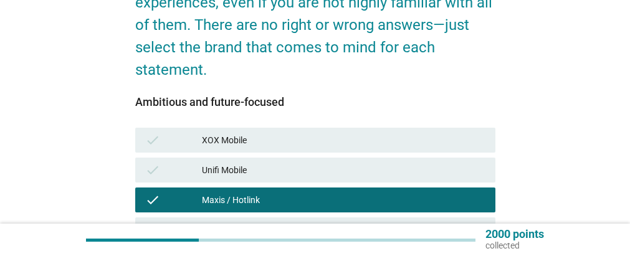
scroll to position [249, 0]
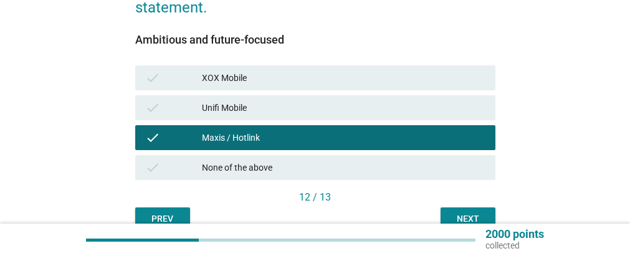
click at [464, 213] on div "Next" at bounding box center [468, 219] width 35 height 13
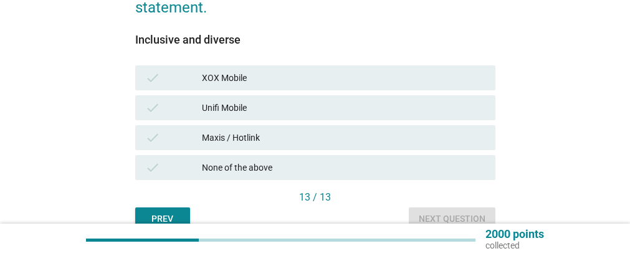
click at [240, 135] on div "Maxis / Hotlink" at bounding box center [344, 137] width 284 height 15
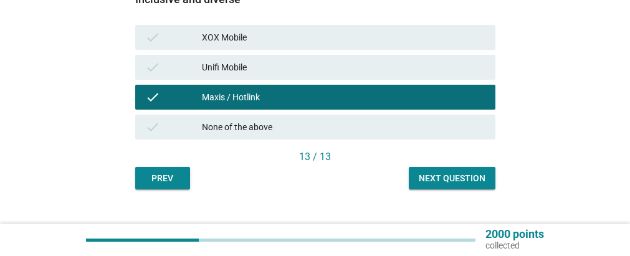
scroll to position [312, 0]
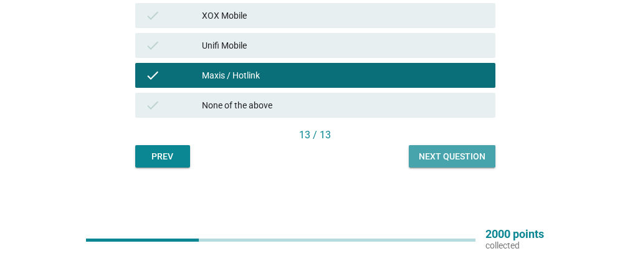
click at [445, 151] on div "Next question" at bounding box center [452, 156] width 67 height 13
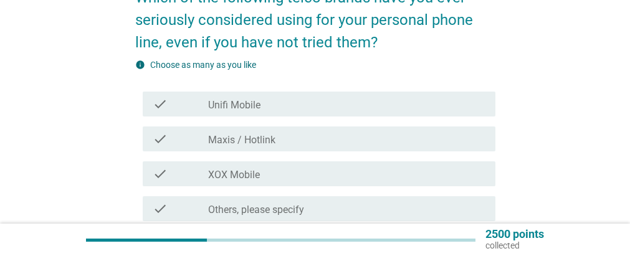
scroll to position [187, 0]
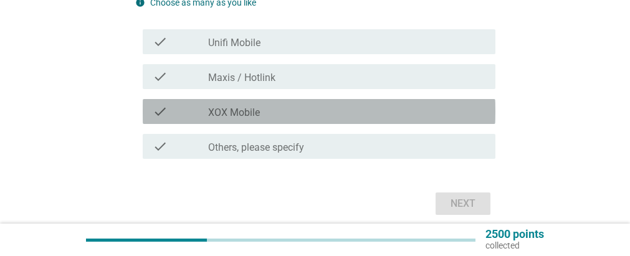
click at [241, 110] on label "XOX Mobile" at bounding box center [234, 113] width 52 height 12
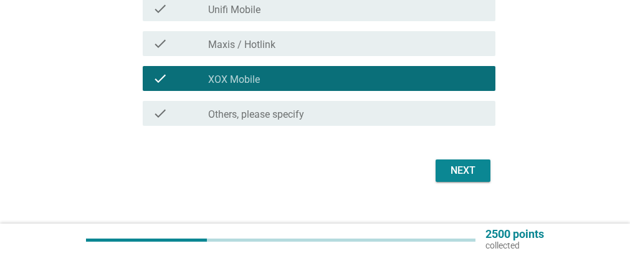
scroll to position [238, 0]
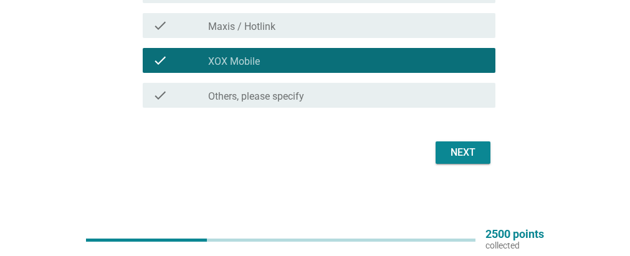
click at [455, 146] on div "Next" at bounding box center [463, 152] width 35 height 15
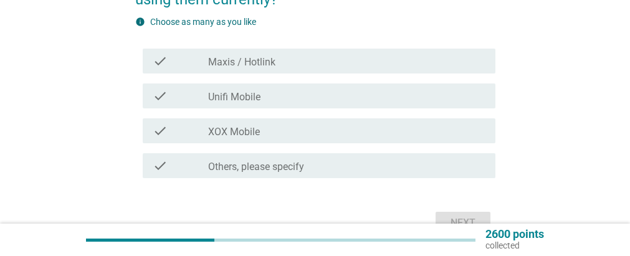
scroll to position [187, 0]
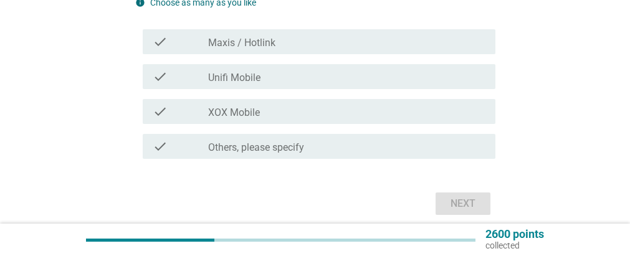
click at [348, 150] on div "check_box_outline_blank Others, please specify" at bounding box center [346, 146] width 277 height 15
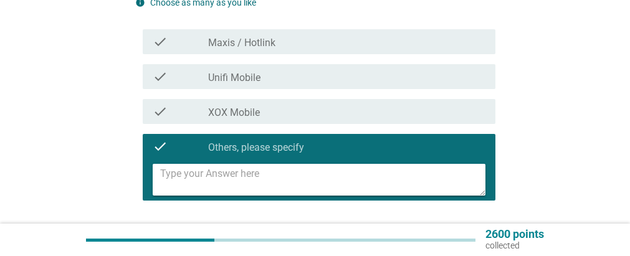
click at [357, 176] on textarea at bounding box center [322, 180] width 325 height 32
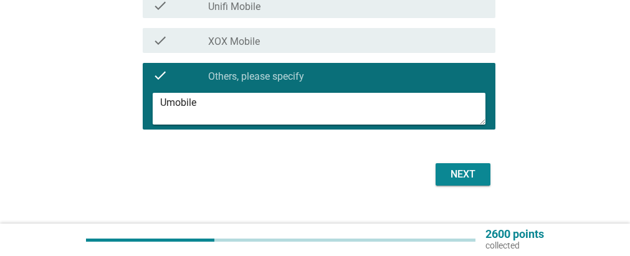
scroll to position [280, 0]
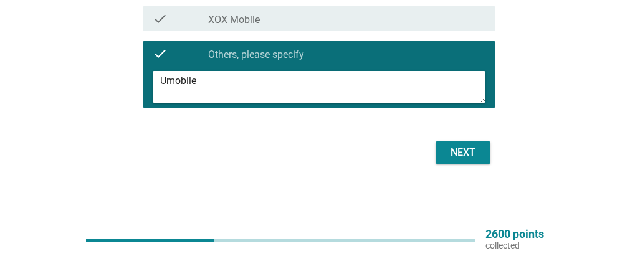
type textarea "Umobile"
click at [453, 153] on div "Next" at bounding box center [463, 152] width 35 height 15
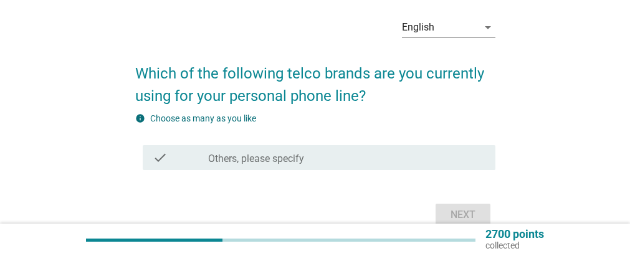
scroll to position [62, 0]
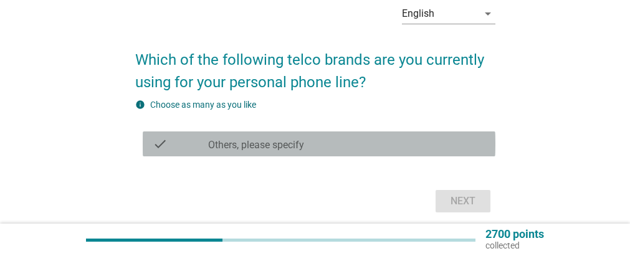
click at [268, 147] on label "Others, please specify" at bounding box center [256, 145] width 96 height 12
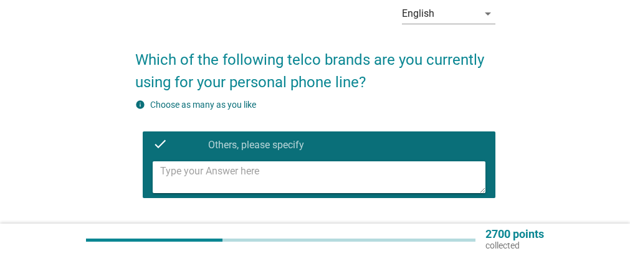
click at [316, 169] on textarea at bounding box center [322, 177] width 325 height 32
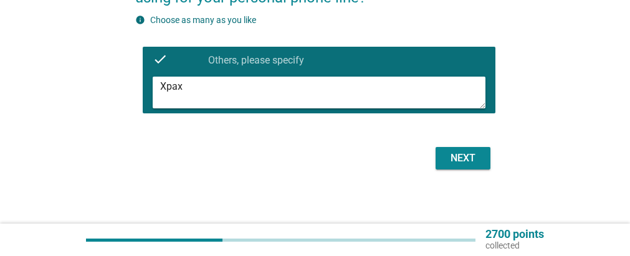
scroll to position [153, 0]
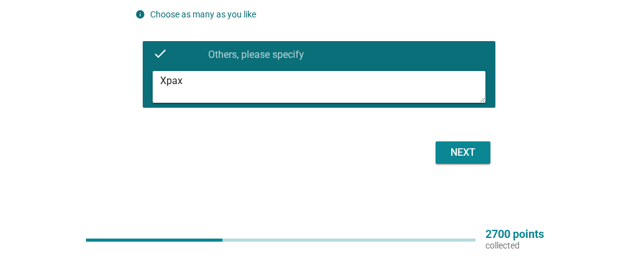
type textarea "Xpax"
click at [456, 150] on div "Next" at bounding box center [463, 152] width 35 height 15
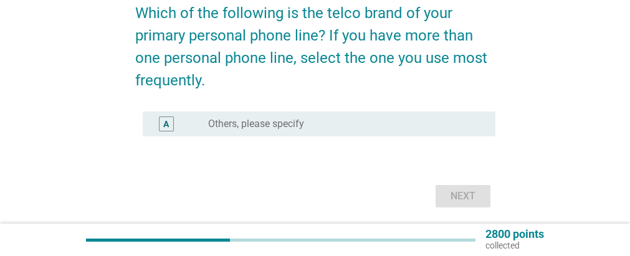
scroll to position [125, 0]
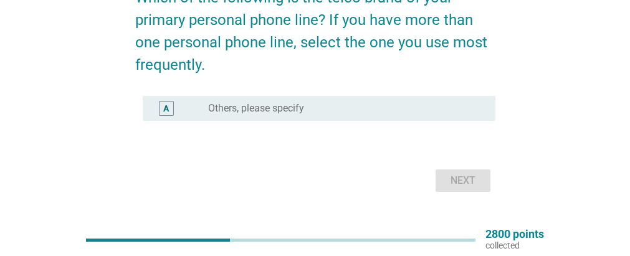
click at [282, 108] on label "Others, please specify" at bounding box center [256, 108] width 96 height 12
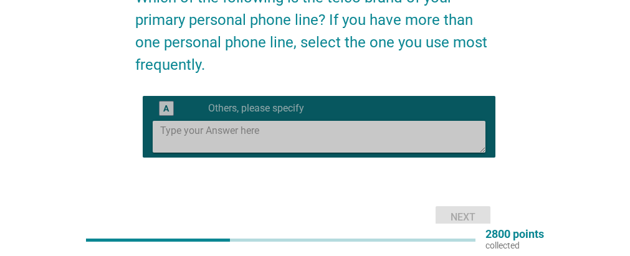
click at [320, 128] on textarea at bounding box center [322, 137] width 325 height 32
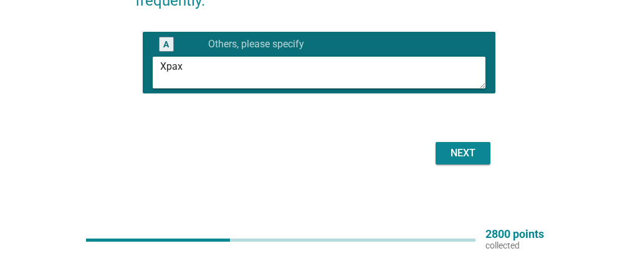
scroll to position [190, 0]
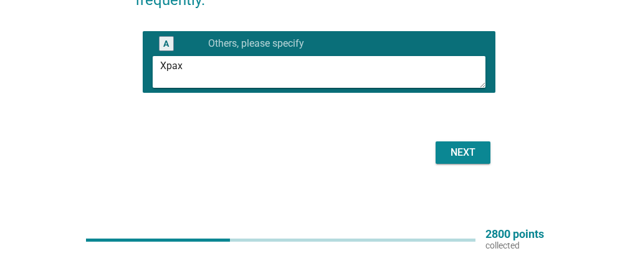
type textarea "Xpax"
click at [460, 148] on div "Next" at bounding box center [463, 152] width 35 height 15
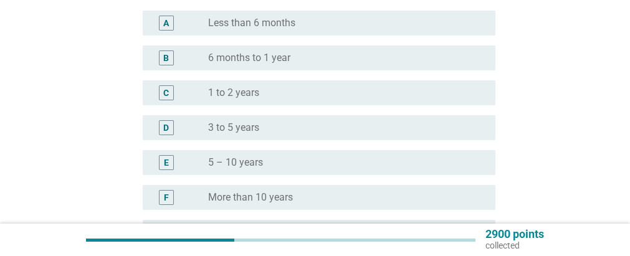
scroll to position [187, 0]
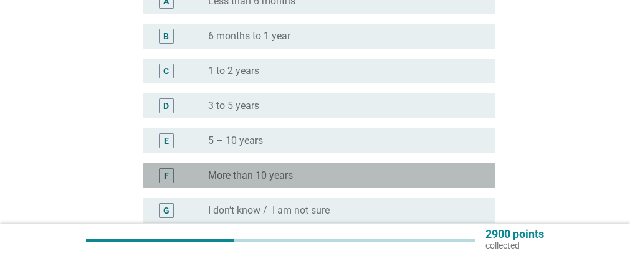
click at [325, 176] on div "radio_button_unchecked More than 10 years" at bounding box center [341, 176] width 267 height 12
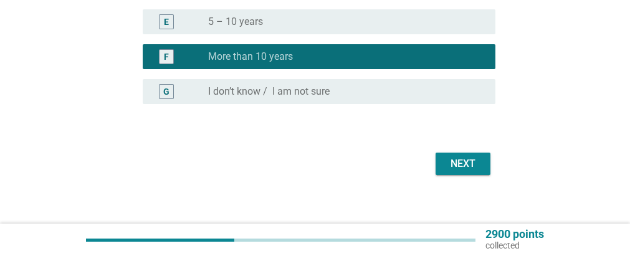
scroll to position [312, 0]
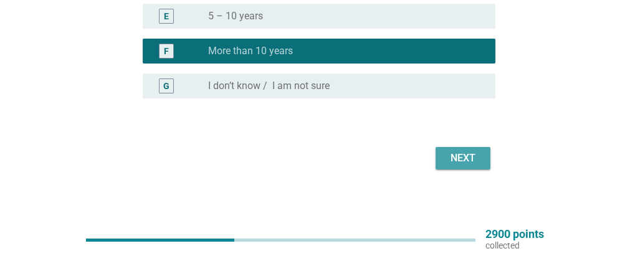
click at [463, 153] on div "Next" at bounding box center [463, 158] width 35 height 15
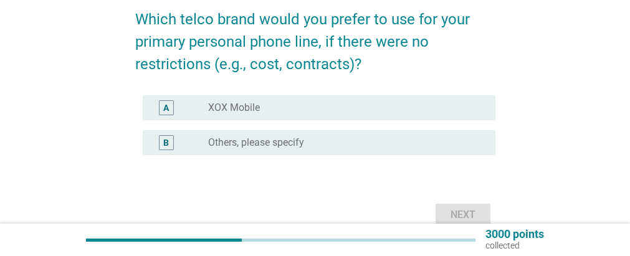
scroll to position [125, 0]
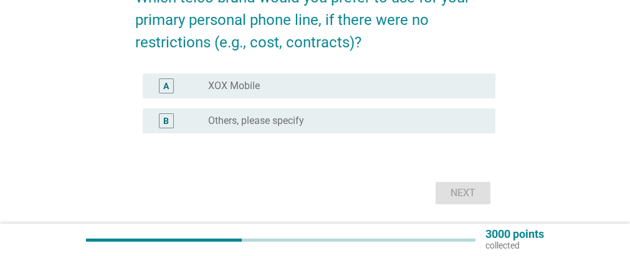
click at [226, 120] on label "Others, please specify" at bounding box center [256, 121] width 96 height 12
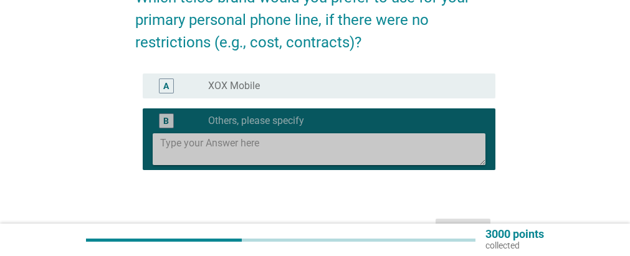
click at [271, 149] on textarea at bounding box center [322, 149] width 325 height 32
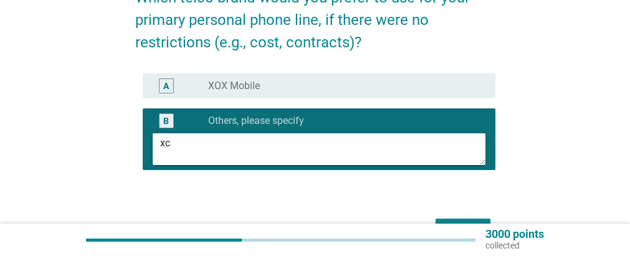
type textarea "x"
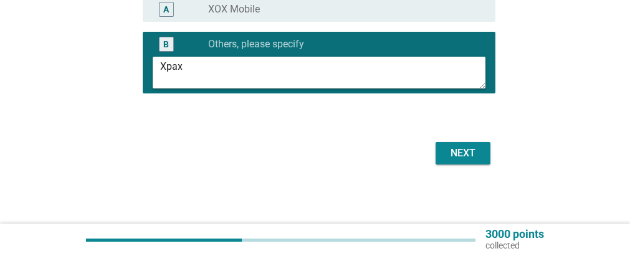
scroll to position [202, 0]
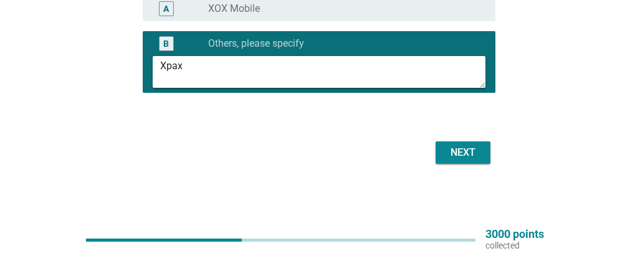
type textarea "Xpax"
click at [465, 149] on div "Next" at bounding box center [463, 152] width 35 height 15
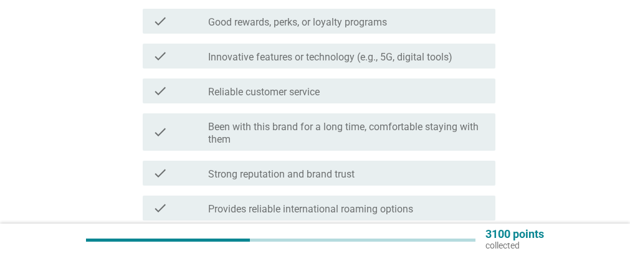
scroll to position [312, 0]
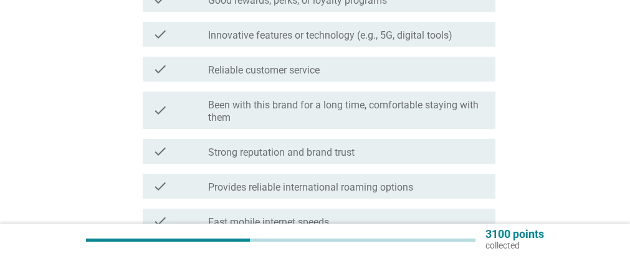
click at [369, 108] on label "Been with this brand for a long time, comfortable staying with them" at bounding box center [346, 111] width 277 height 25
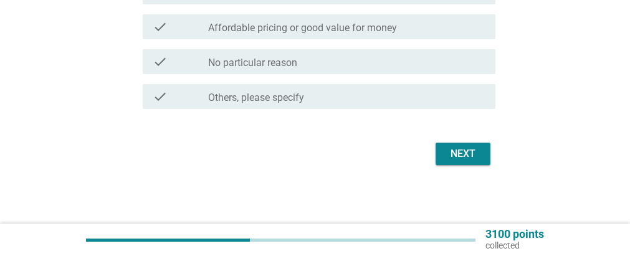
scroll to position [717, 0]
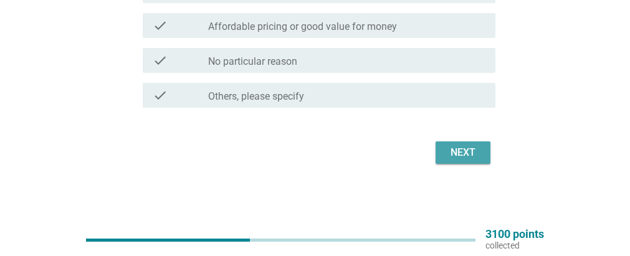
click at [459, 147] on div "Next" at bounding box center [463, 152] width 35 height 15
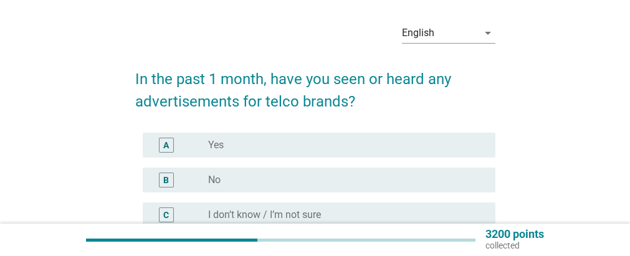
scroll to position [62, 0]
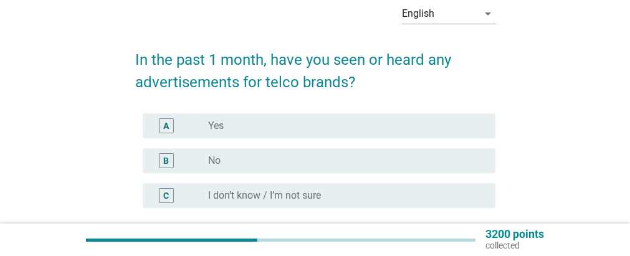
click at [220, 122] on label "Yes" at bounding box center [216, 126] width 16 height 12
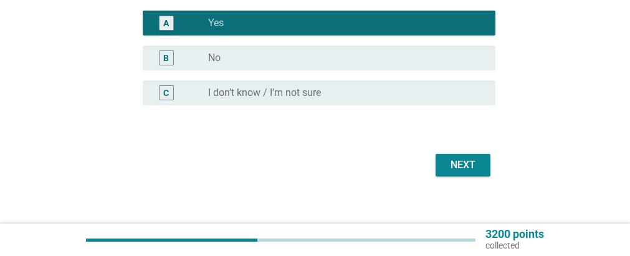
scroll to position [178, 0]
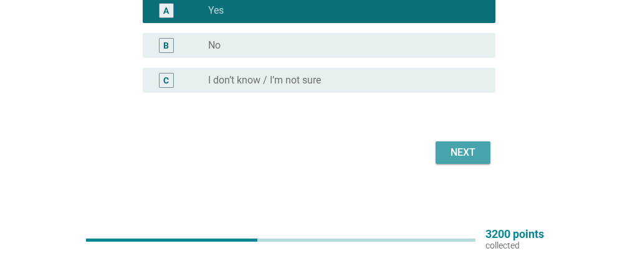
click at [452, 145] on div "Next" at bounding box center [463, 152] width 35 height 15
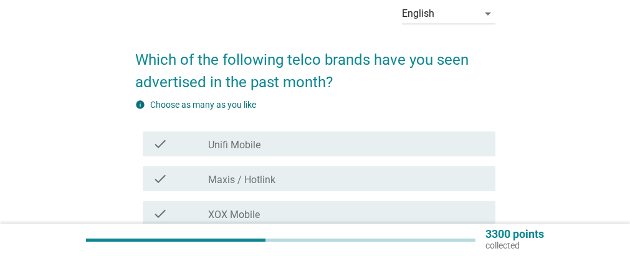
scroll to position [125, 0]
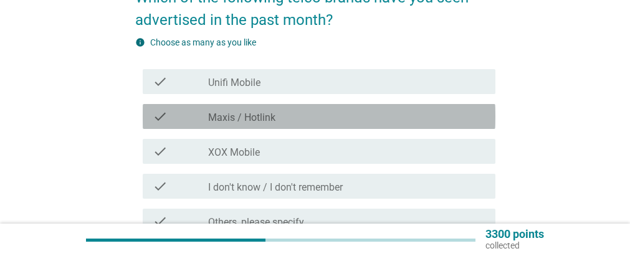
click at [265, 117] on label "Maxis / Hotlink" at bounding box center [241, 118] width 67 height 12
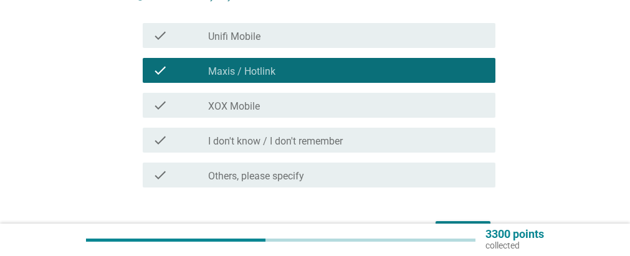
scroll to position [249, 0]
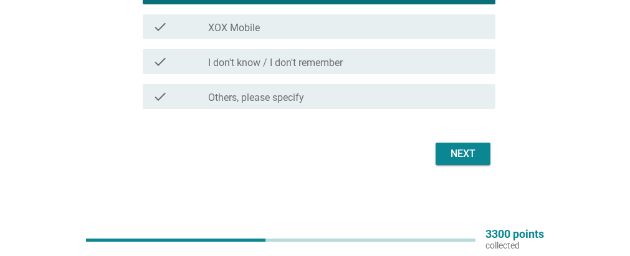
click at [463, 150] on div "Next" at bounding box center [463, 154] width 35 height 15
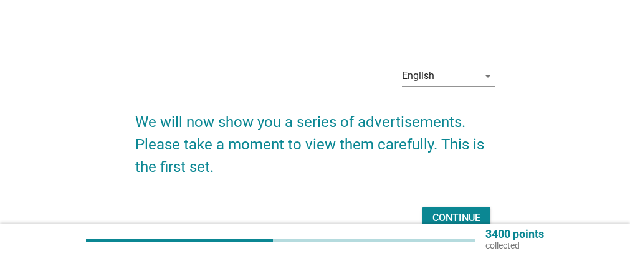
scroll to position [62, 0]
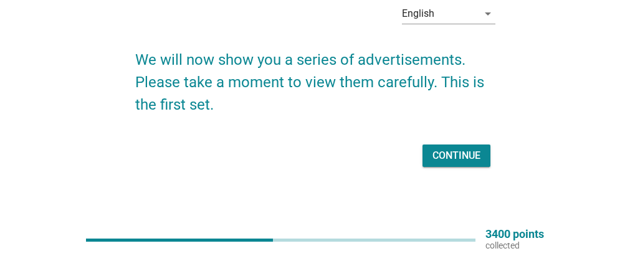
click at [456, 151] on div "Continue" at bounding box center [457, 155] width 48 height 15
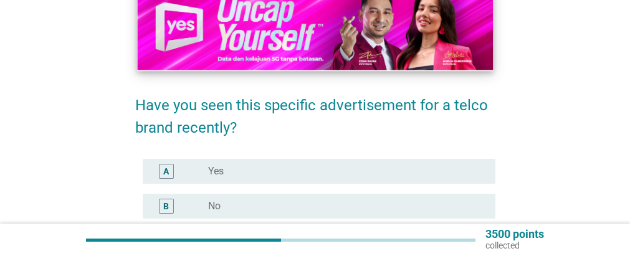
scroll to position [187, 0]
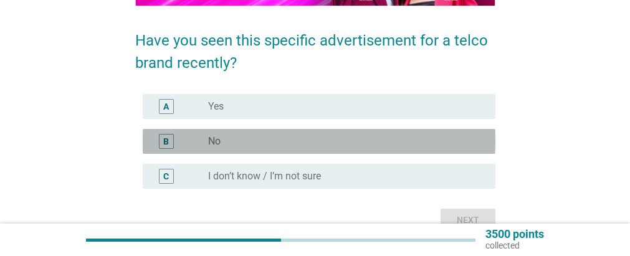
click at [216, 138] on label "No" at bounding box center [214, 141] width 12 height 12
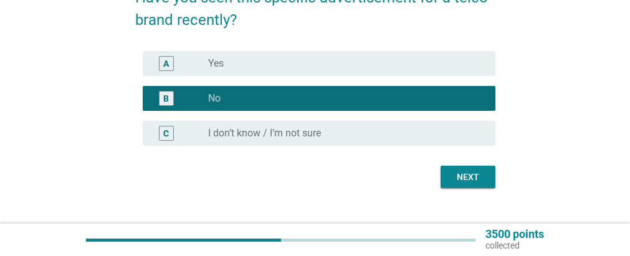
scroll to position [249, 0]
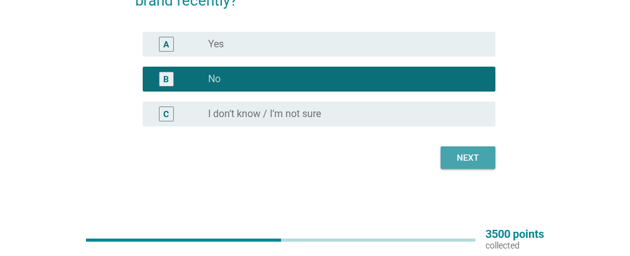
click at [454, 156] on div "Next" at bounding box center [468, 157] width 35 height 13
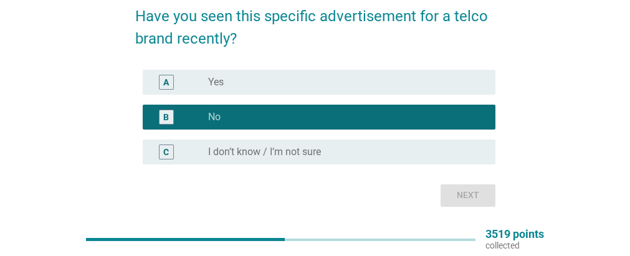
scroll to position [0, 0]
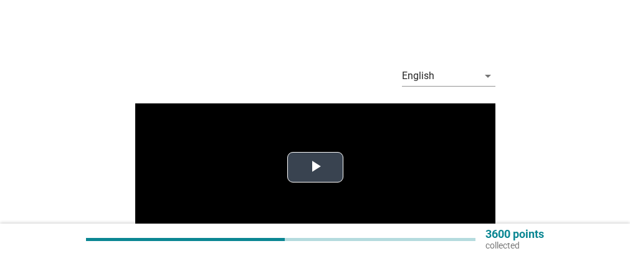
click at [315, 168] on span "Video Player" at bounding box center [315, 168] width 0 height 0
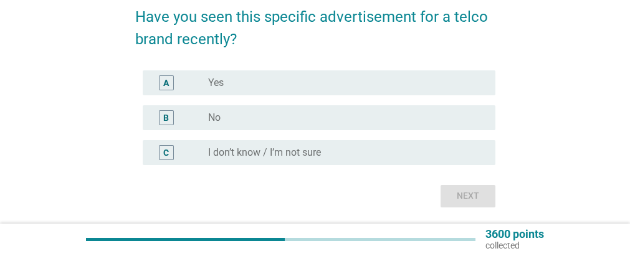
scroll to position [249, 0]
click at [219, 113] on label "No" at bounding box center [214, 117] width 12 height 12
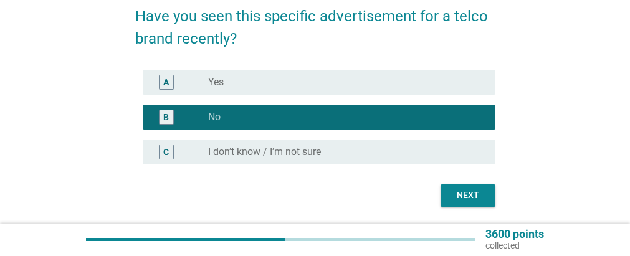
click at [459, 190] on div "Next" at bounding box center [468, 195] width 35 height 13
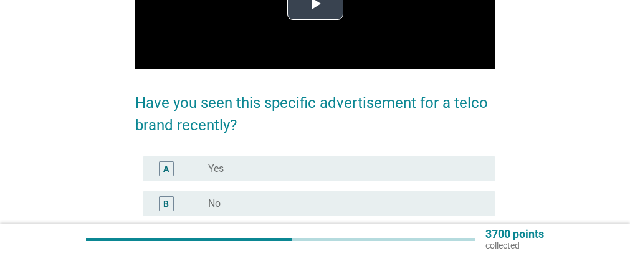
scroll to position [187, 0]
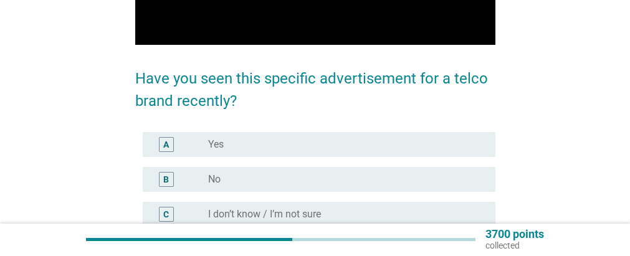
click at [168, 178] on div "B" at bounding box center [166, 179] width 6 height 13
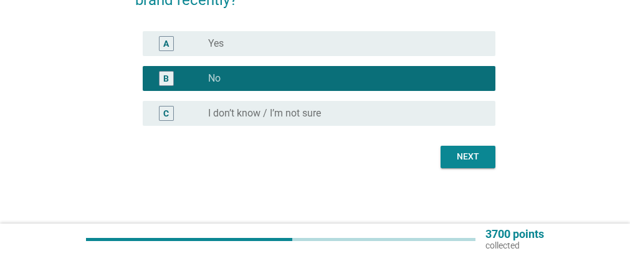
scroll to position [289, 0]
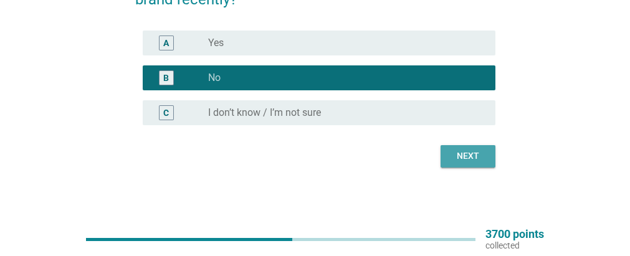
click at [448, 151] on button "Next" at bounding box center [468, 156] width 55 height 22
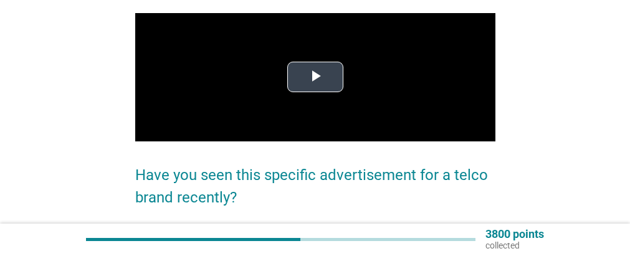
scroll to position [125, 0]
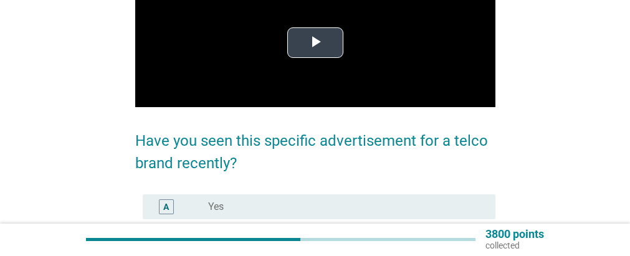
click at [315, 43] on span "Video Player" at bounding box center [315, 43] width 0 height 0
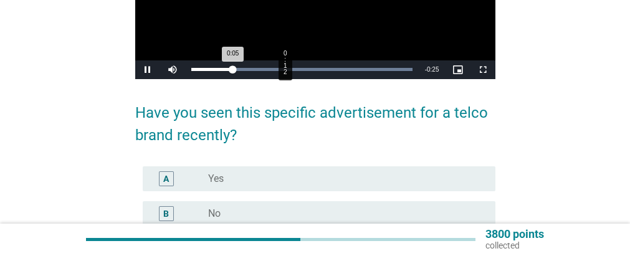
scroll to position [228, 0]
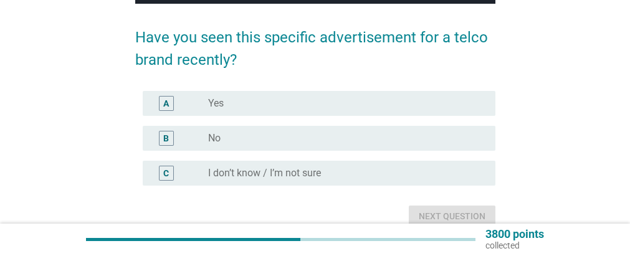
click at [190, 141] on div "B" at bounding box center [180, 138] width 55 height 15
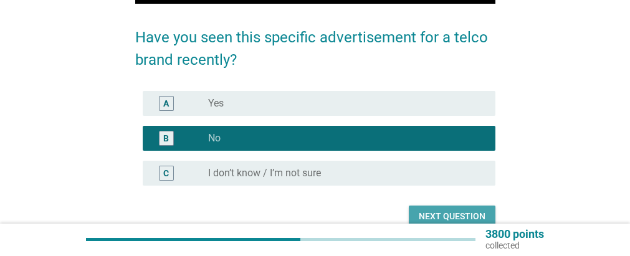
click at [441, 209] on button "Next question" at bounding box center [452, 217] width 87 height 22
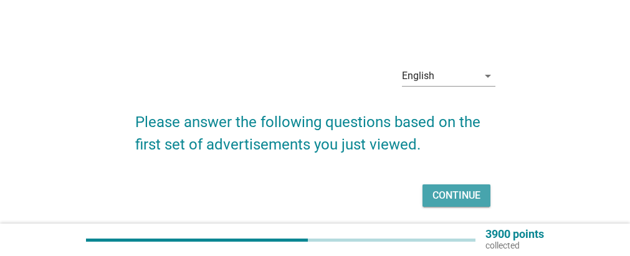
click at [461, 193] on div "Continue" at bounding box center [457, 195] width 48 height 15
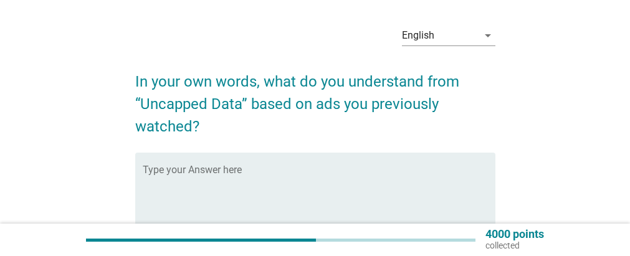
scroll to position [62, 0]
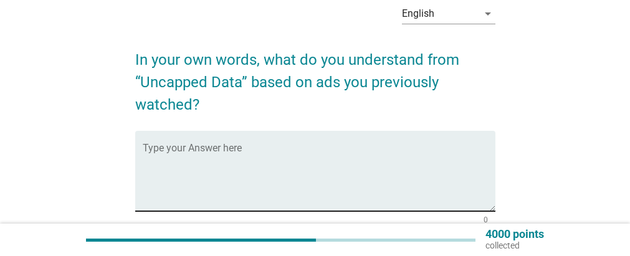
click at [204, 156] on textarea "Type your Answer here" at bounding box center [319, 178] width 353 height 65
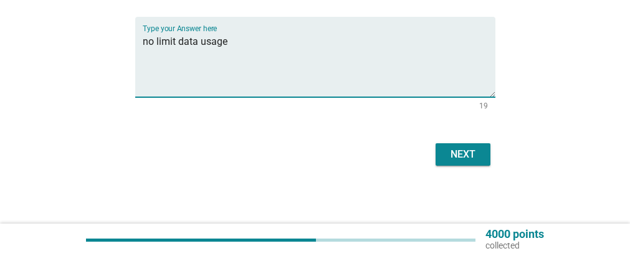
scroll to position [178, 0]
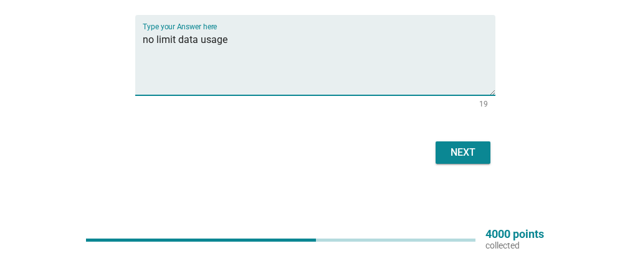
type textarea "no limit data usage"
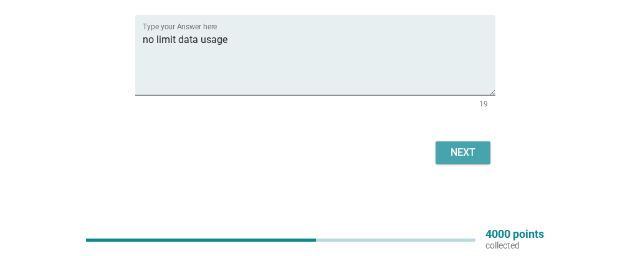
click at [457, 148] on div "Next" at bounding box center [463, 152] width 35 height 15
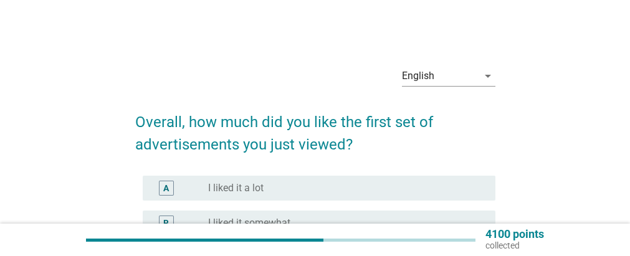
scroll to position [62, 0]
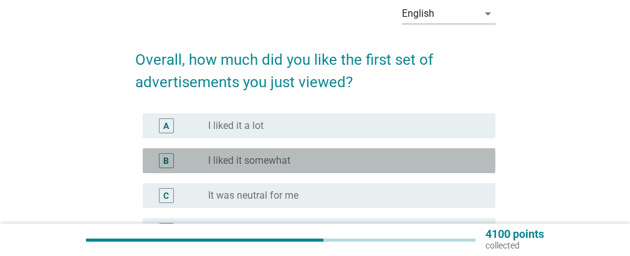
click at [269, 161] on label "I liked it somewhat" at bounding box center [249, 161] width 82 height 12
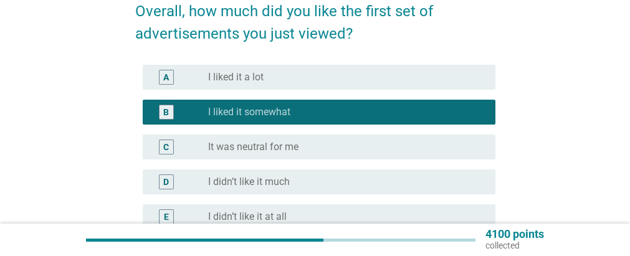
scroll to position [187, 0]
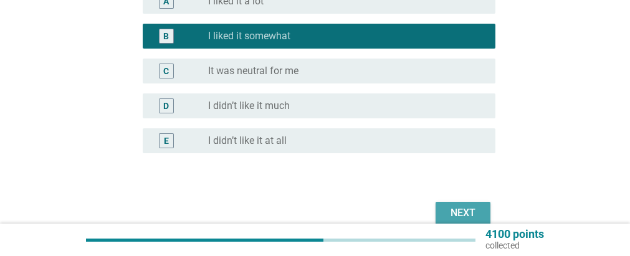
click at [450, 207] on div "Next" at bounding box center [463, 213] width 35 height 15
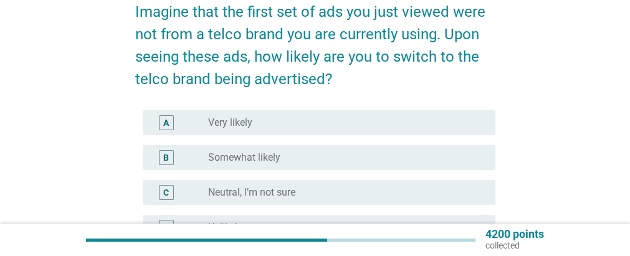
scroll to position [125, 0]
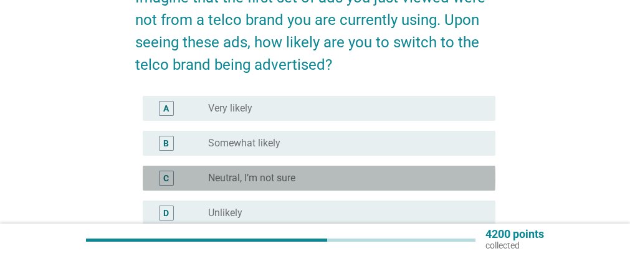
click at [297, 176] on div "radio_button_unchecked Neutral, I’m not sure" at bounding box center [341, 178] width 267 height 12
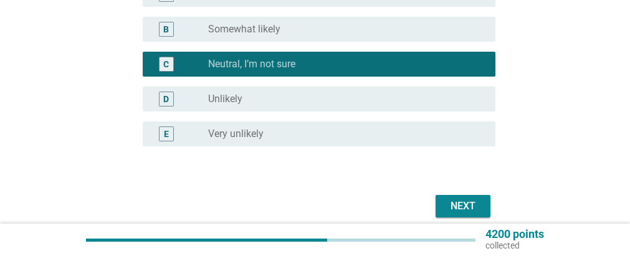
scroll to position [249, 0]
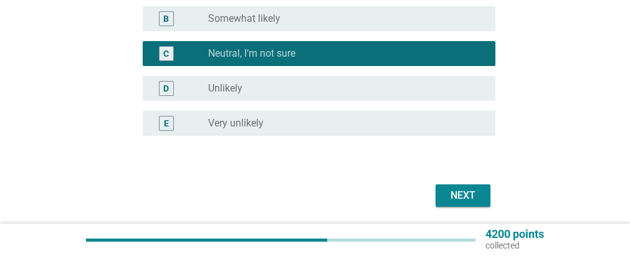
click at [454, 189] on div "Next" at bounding box center [463, 195] width 35 height 15
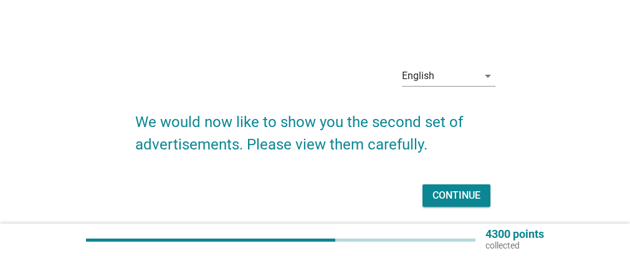
scroll to position [43, 0]
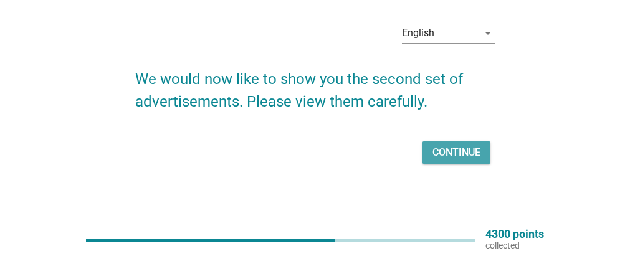
click at [453, 148] on div "Continue" at bounding box center [457, 152] width 48 height 15
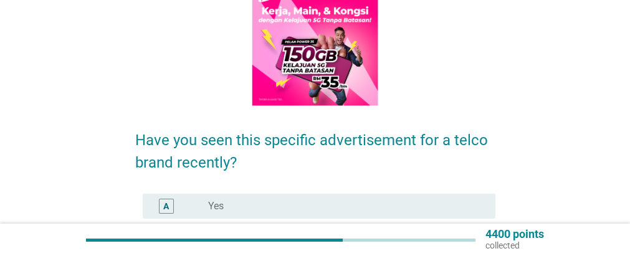
scroll to position [187, 0]
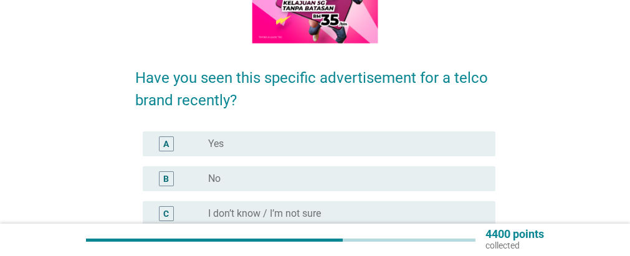
click at [209, 174] on label "No" at bounding box center [214, 179] width 12 height 12
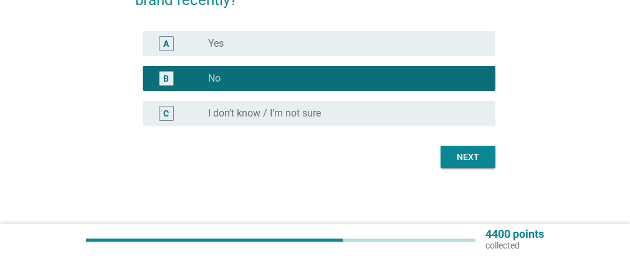
scroll to position [288, 0]
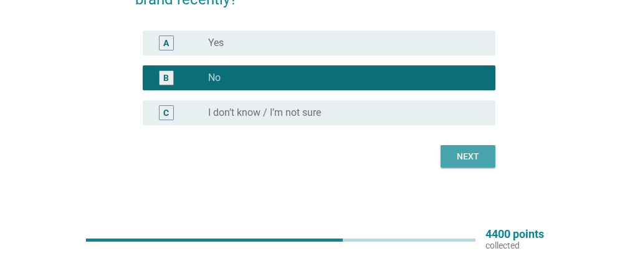
click at [452, 148] on button "Next" at bounding box center [468, 156] width 55 height 22
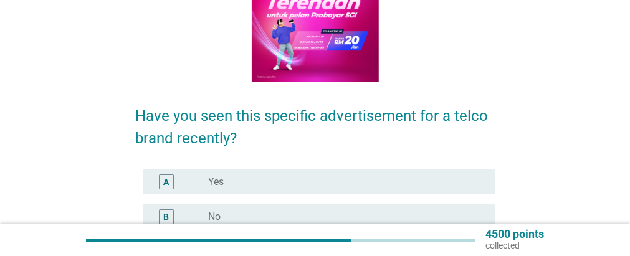
scroll to position [187, 0]
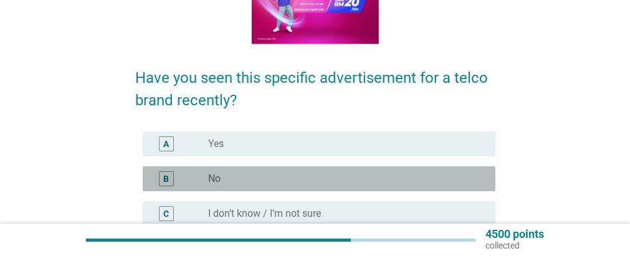
click at [214, 171] on div "B radio_button_unchecked No" at bounding box center [319, 178] width 353 height 25
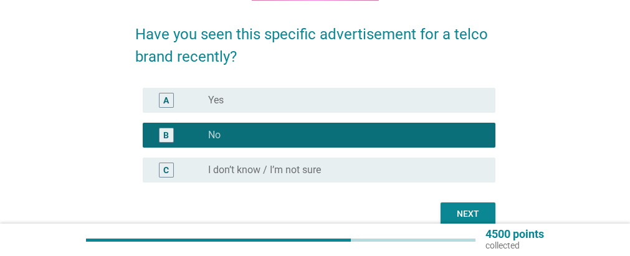
scroll to position [288, 0]
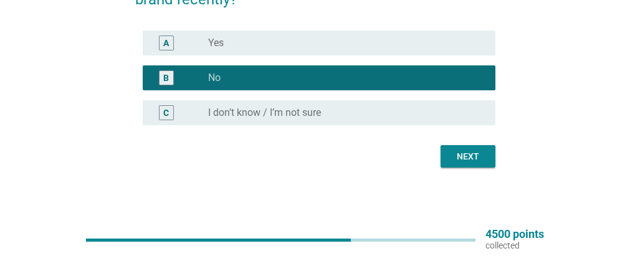
click at [453, 148] on button "Next" at bounding box center [468, 156] width 55 height 22
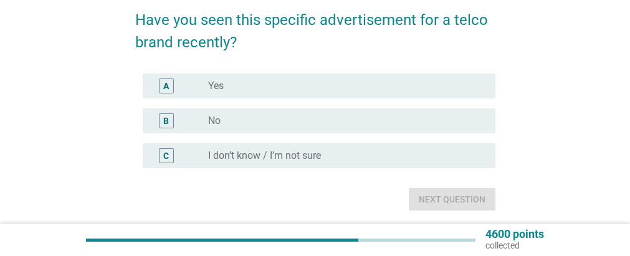
scroll to position [249, 0]
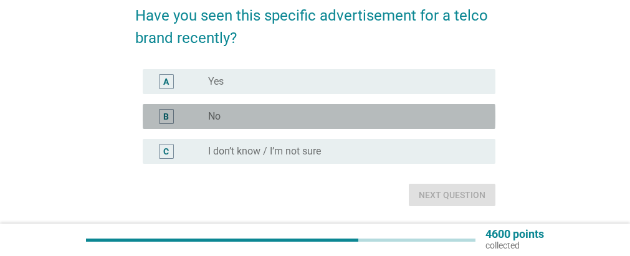
click at [184, 113] on div "B" at bounding box center [180, 116] width 55 height 15
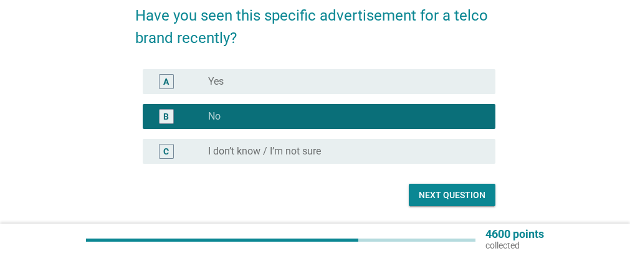
click at [440, 192] on div "Next question" at bounding box center [452, 195] width 67 height 13
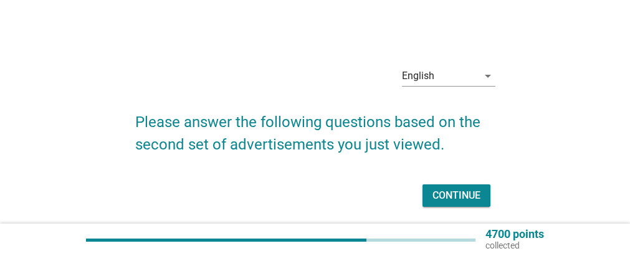
click at [451, 191] on div "Continue" at bounding box center [457, 195] width 48 height 15
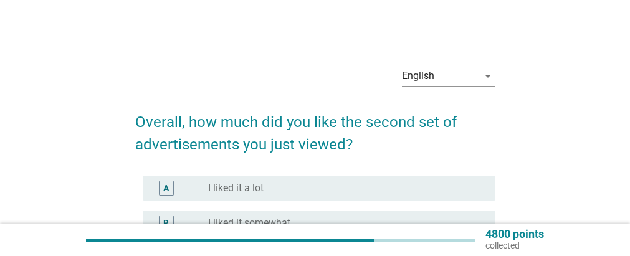
scroll to position [62, 0]
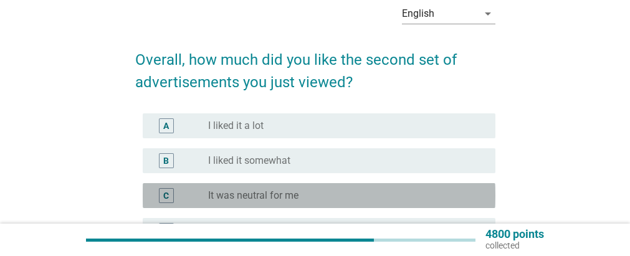
click at [252, 196] on label "It was neutral for me" at bounding box center [253, 196] width 90 height 12
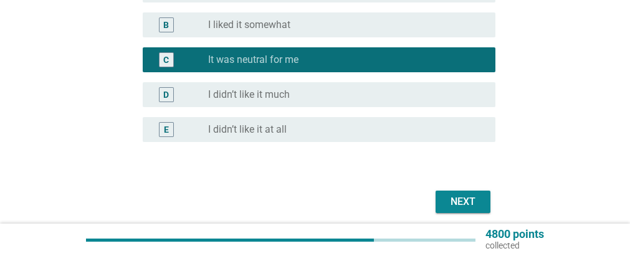
scroll to position [248, 0]
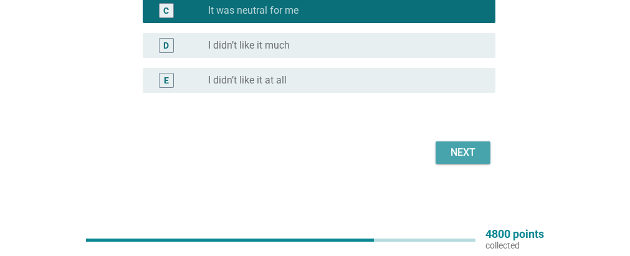
click at [463, 147] on div "Next" at bounding box center [463, 152] width 35 height 15
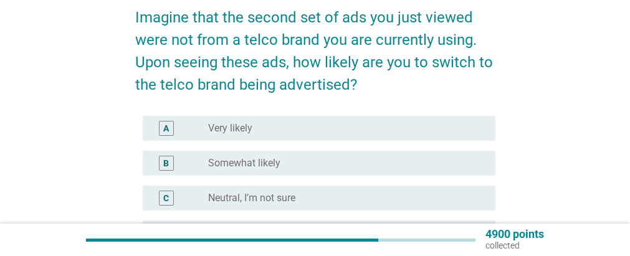
scroll to position [125, 0]
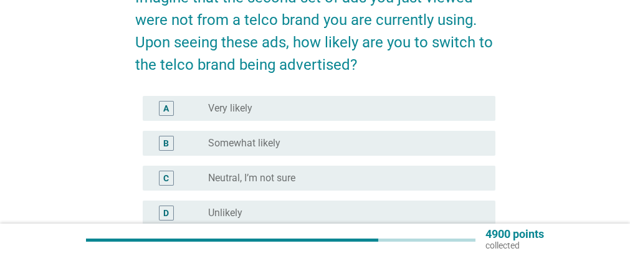
click at [261, 209] on div "radio_button_unchecked Unlikely" at bounding box center [341, 213] width 267 height 12
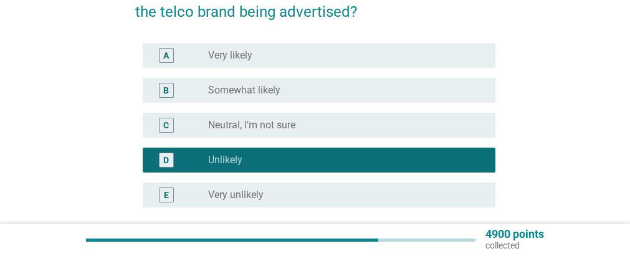
scroll to position [249, 0]
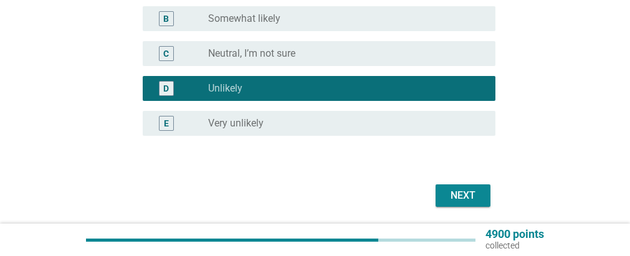
click at [448, 190] on div "Next" at bounding box center [463, 195] width 35 height 15
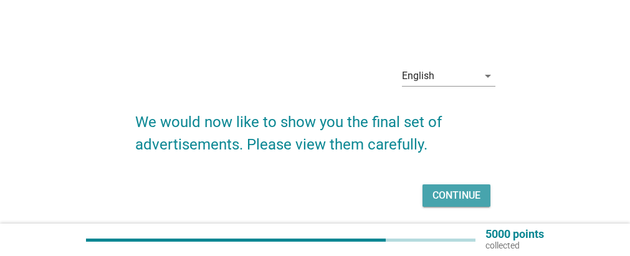
click at [460, 190] on div "Continue" at bounding box center [457, 195] width 48 height 15
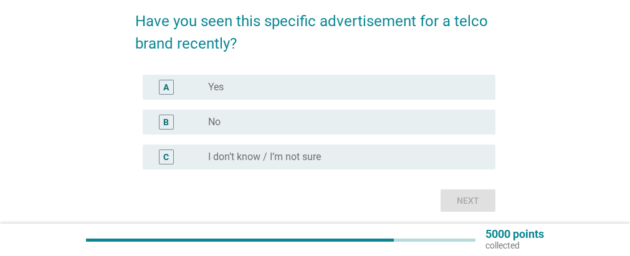
scroll to position [249, 0]
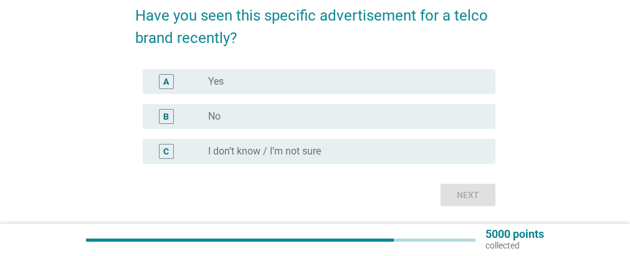
click at [196, 113] on div "B" at bounding box center [180, 116] width 55 height 15
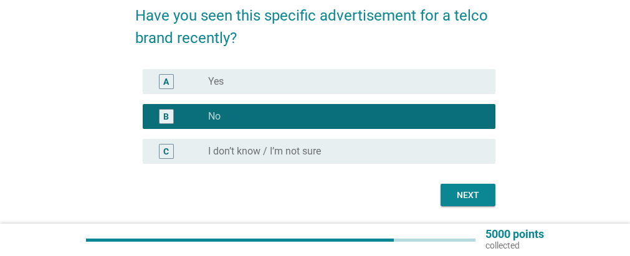
click at [461, 190] on div "Next" at bounding box center [468, 195] width 35 height 13
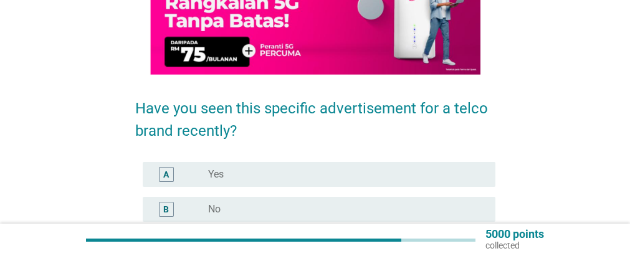
scroll to position [187, 0]
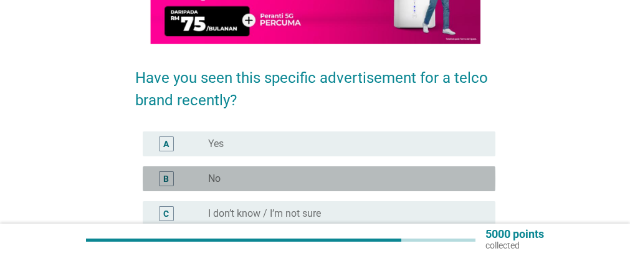
click at [221, 176] on div "radio_button_unchecked No" at bounding box center [341, 179] width 267 height 12
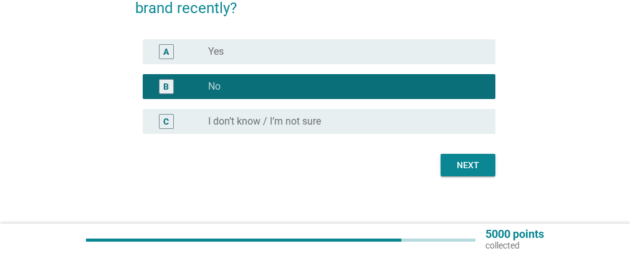
scroll to position [288, 0]
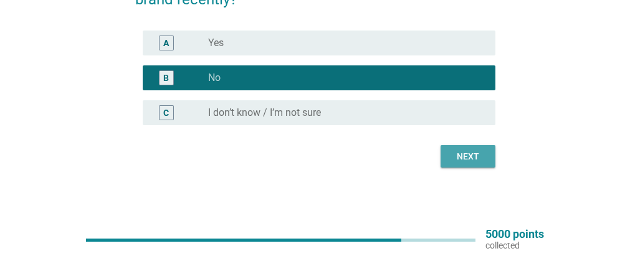
click at [464, 151] on div "Next" at bounding box center [468, 156] width 35 height 13
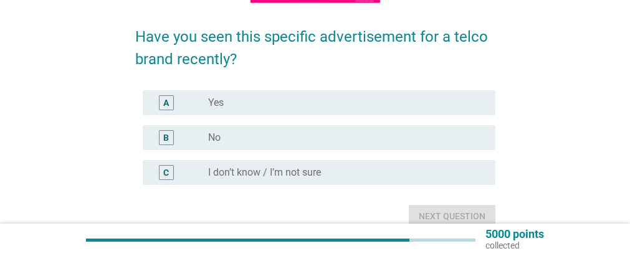
scroll to position [249, 0]
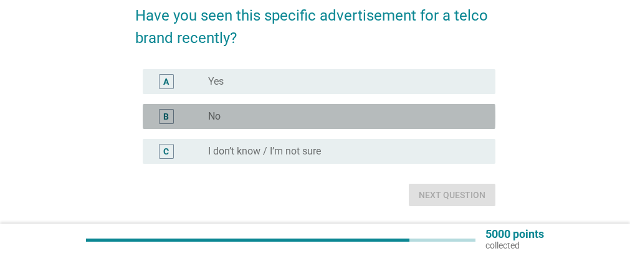
click at [213, 118] on label "No" at bounding box center [214, 116] width 12 height 12
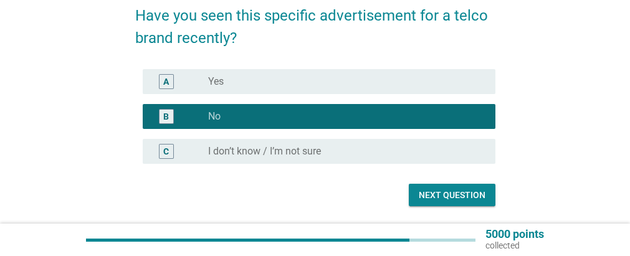
click at [438, 191] on div "Next question" at bounding box center [452, 195] width 67 height 13
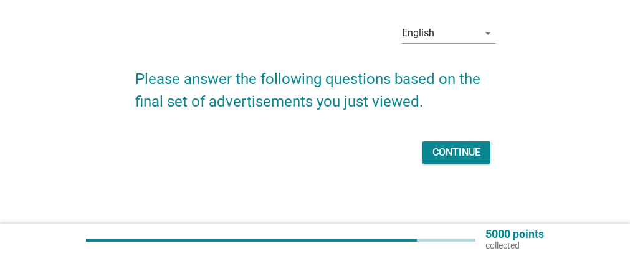
scroll to position [0, 0]
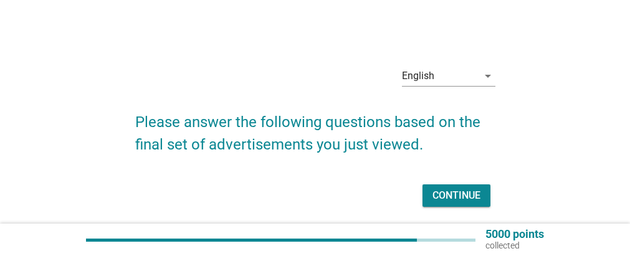
click at [448, 193] on div "Continue" at bounding box center [457, 195] width 48 height 15
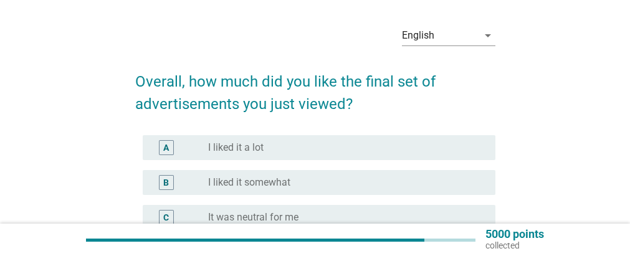
scroll to position [62, 0]
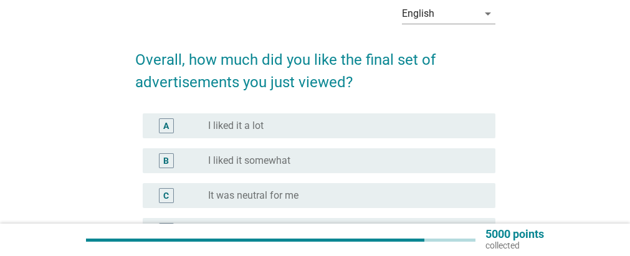
click at [269, 160] on label "I liked it somewhat" at bounding box center [249, 161] width 82 height 12
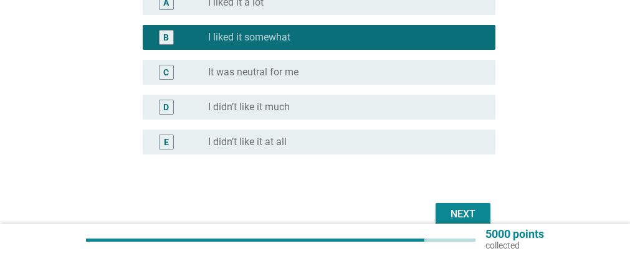
scroll to position [187, 0]
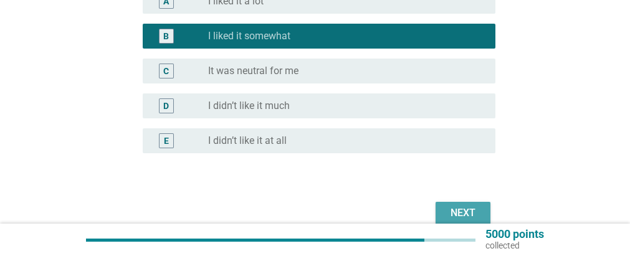
click at [451, 208] on div "Next" at bounding box center [463, 213] width 35 height 15
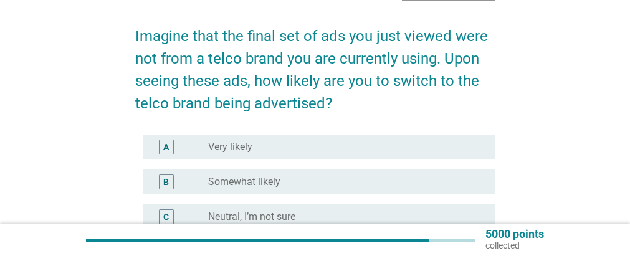
scroll to position [125, 0]
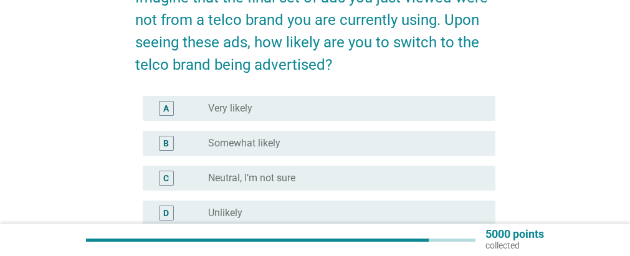
click at [279, 177] on label "Neutral, I’m not sure" at bounding box center [251, 178] width 87 height 12
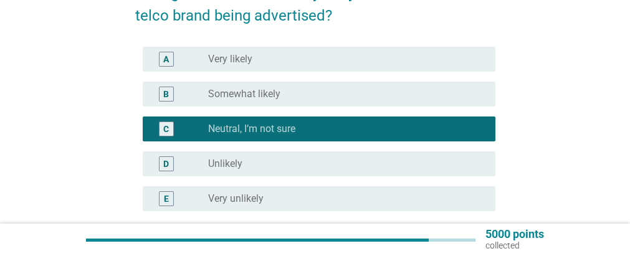
scroll to position [249, 0]
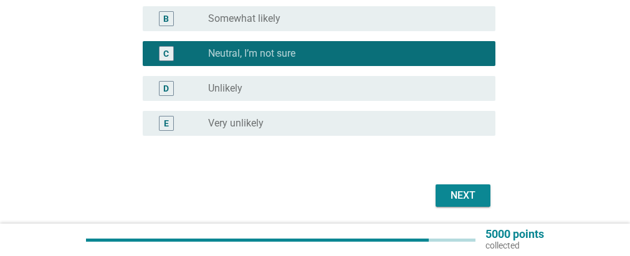
click at [455, 191] on div "Next" at bounding box center [463, 195] width 35 height 15
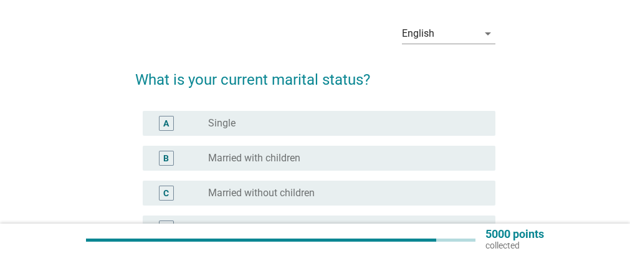
scroll to position [62, 0]
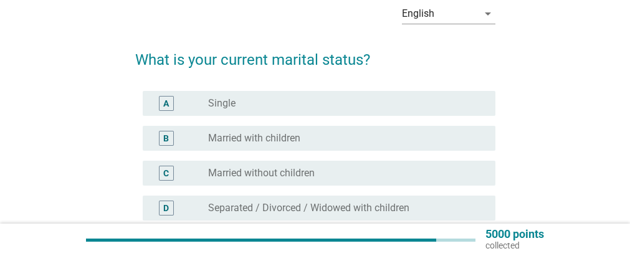
click at [307, 137] on div "radio_button_unchecked Married with children" at bounding box center [341, 138] width 267 height 12
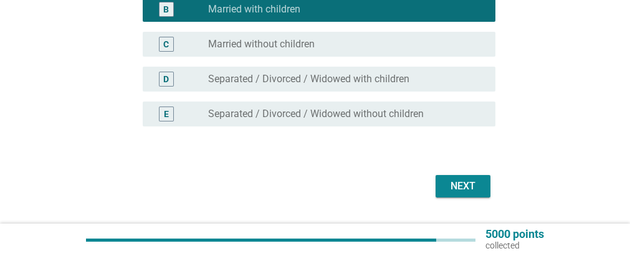
scroll to position [225, 0]
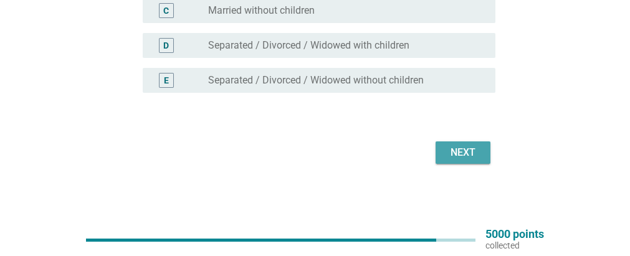
click at [446, 151] on div "Next" at bounding box center [463, 152] width 35 height 15
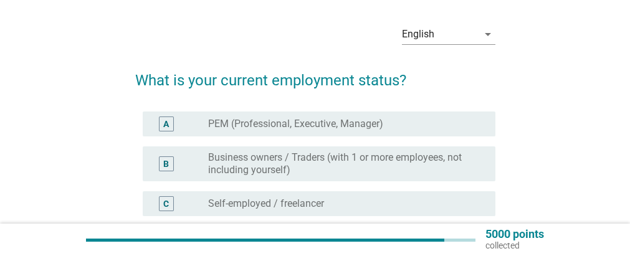
scroll to position [62, 0]
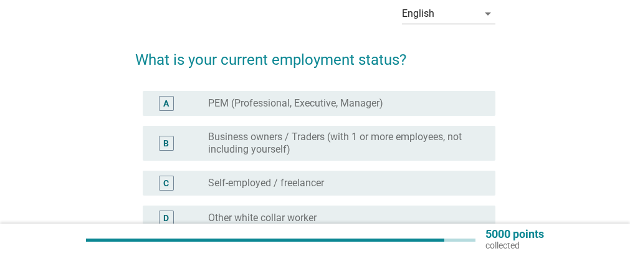
click at [350, 102] on label "PEM (Professional, Executive, Manager)" at bounding box center [295, 103] width 175 height 12
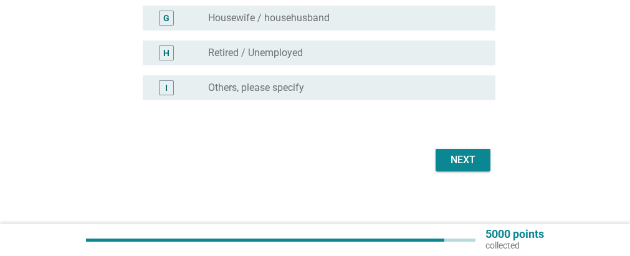
scroll to position [375, 0]
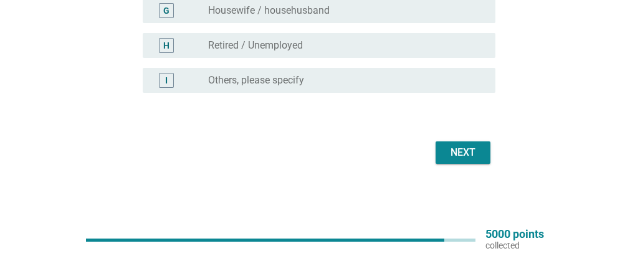
click at [459, 148] on div "Next" at bounding box center [463, 152] width 35 height 15
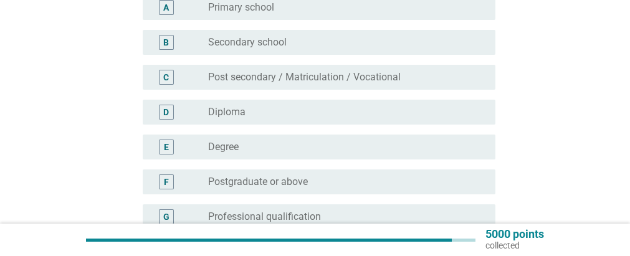
scroll to position [187, 0]
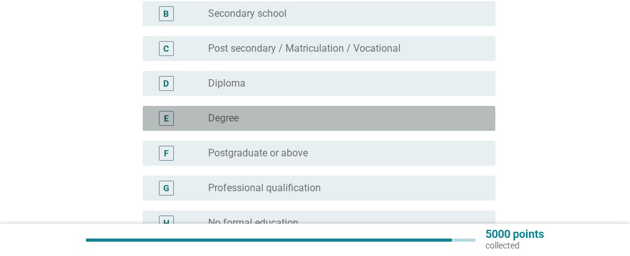
click at [273, 118] on div "radio_button_unchecked Degree" at bounding box center [341, 118] width 267 height 12
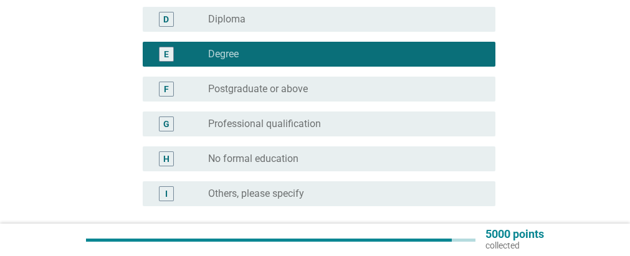
scroll to position [312, 0]
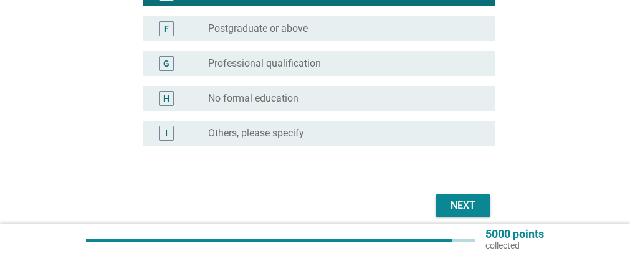
click at [453, 198] on div "Next" at bounding box center [463, 205] width 35 height 15
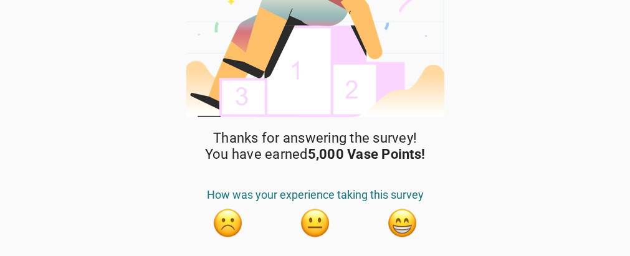
scroll to position [125, 0]
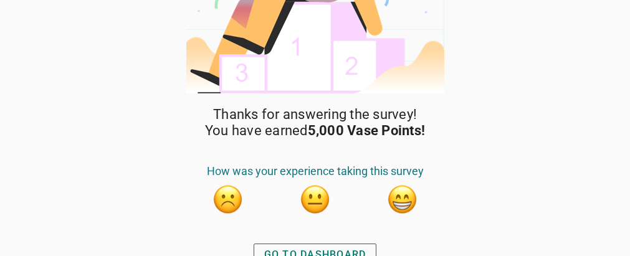
click at [315, 193] on button "button" at bounding box center [315, 199] width 31 height 31
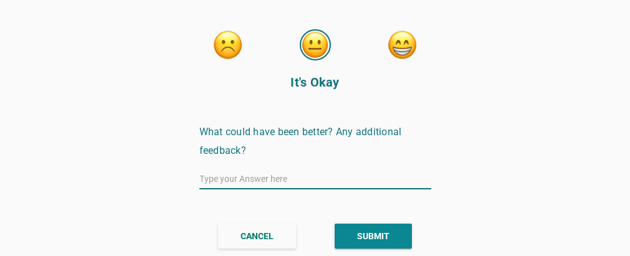
scroll to position [11, 0]
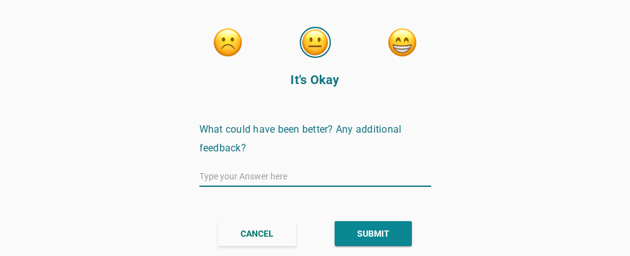
click at [268, 226] on button "CANCEL" at bounding box center [257, 233] width 78 height 25
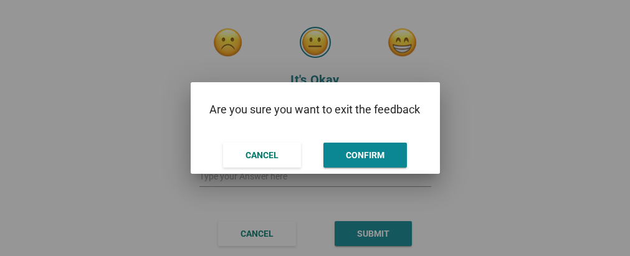
click at [360, 151] on div "CONFIRM" at bounding box center [365, 155] width 39 height 13
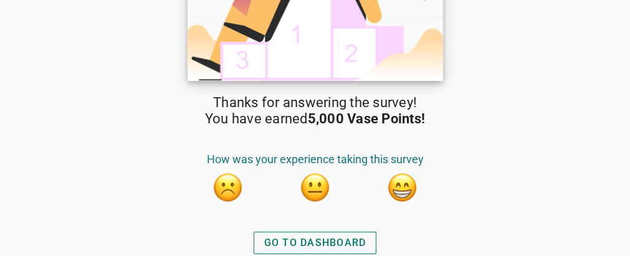
scroll to position [138, 0]
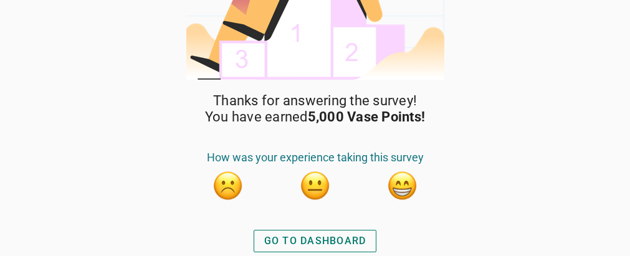
click at [324, 236] on div "GO TO DASHBOARD" at bounding box center [315, 241] width 102 height 15
